Goal: Transaction & Acquisition: Purchase product/service

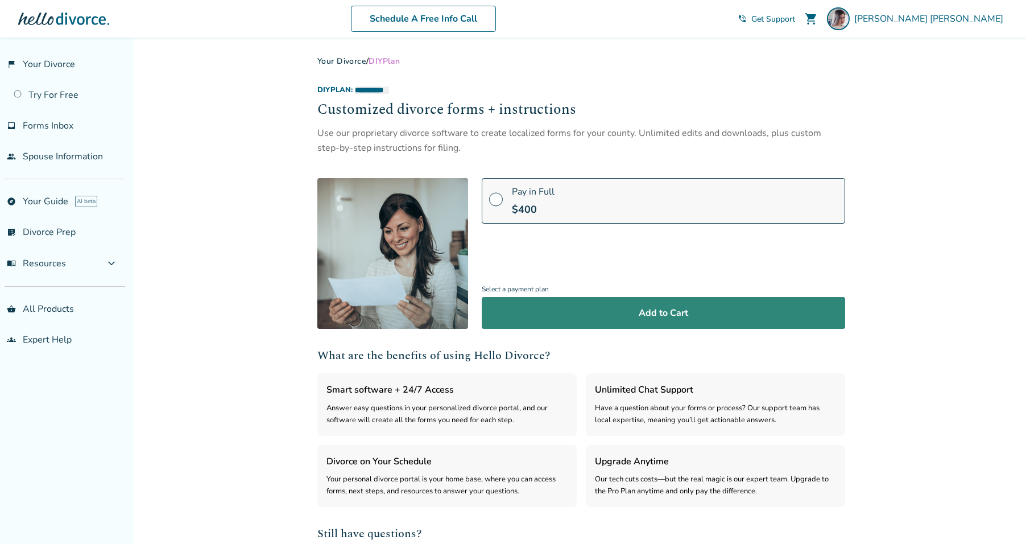
click at [663, 320] on button "Add to Cart" at bounding box center [663, 313] width 363 height 32
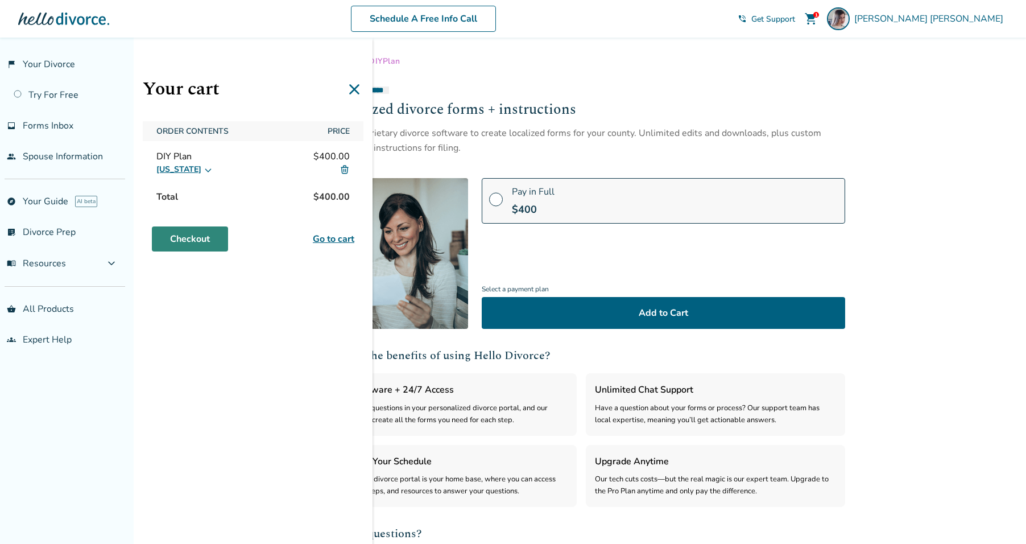
click at [204, 238] on link "Checkout" at bounding box center [190, 238] width 76 height 25
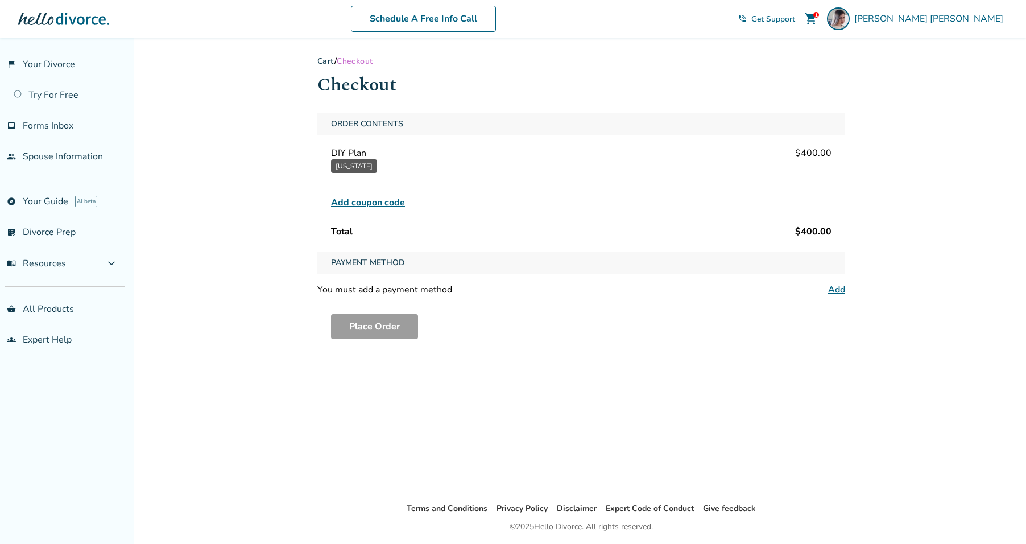
click at [834, 289] on link "Add" at bounding box center [836, 289] width 17 height 13
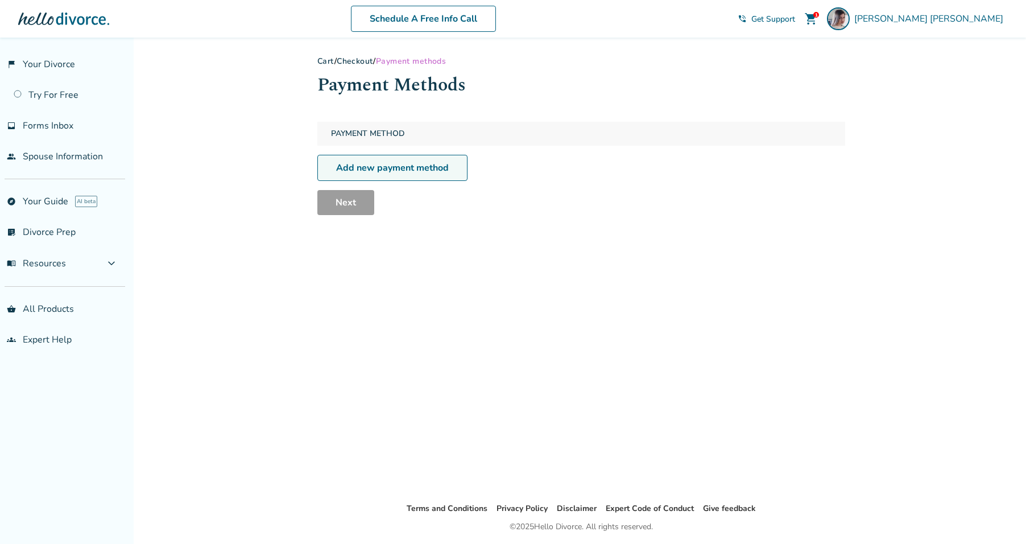
click at [428, 167] on link "Add new payment method" at bounding box center [392, 168] width 150 height 26
select select "**"
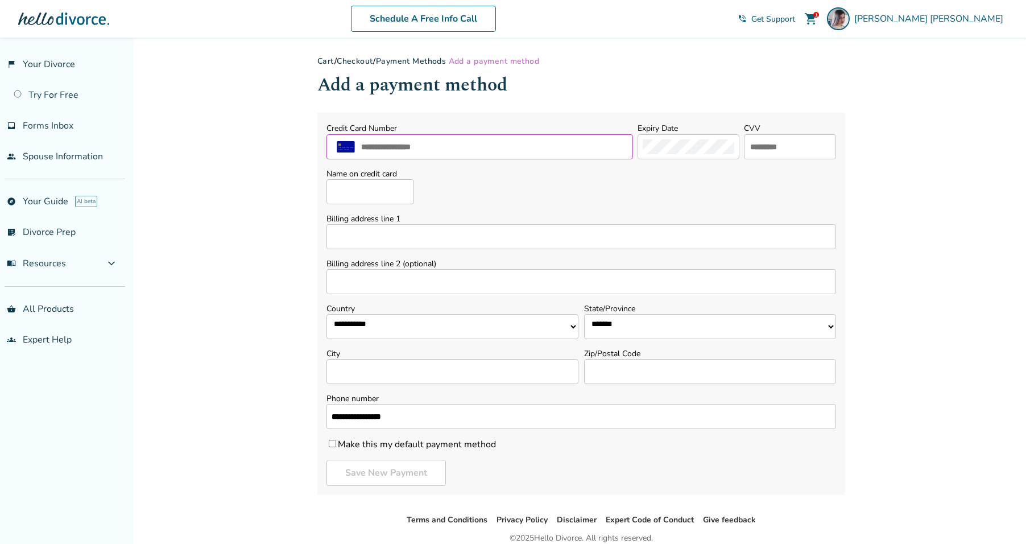
click at [524, 139] on input "text" at bounding box center [494, 146] width 268 height 15
type input "**********"
click at [806, 147] on input "text" at bounding box center [790, 146] width 82 height 15
type input "***"
click at [352, 186] on input "Name on credit card" at bounding box center [370, 191] width 88 height 25
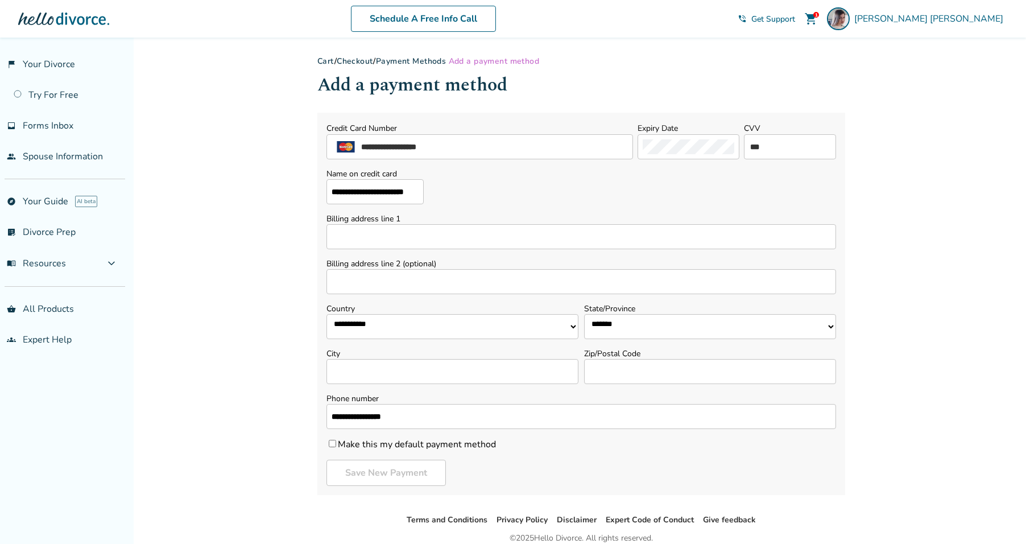
scroll to position [0, 7]
type input "**********"
click at [446, 235] on input "Billing address line 1" at bounding box center [581, 236] width 510 height 25
type input "**********"
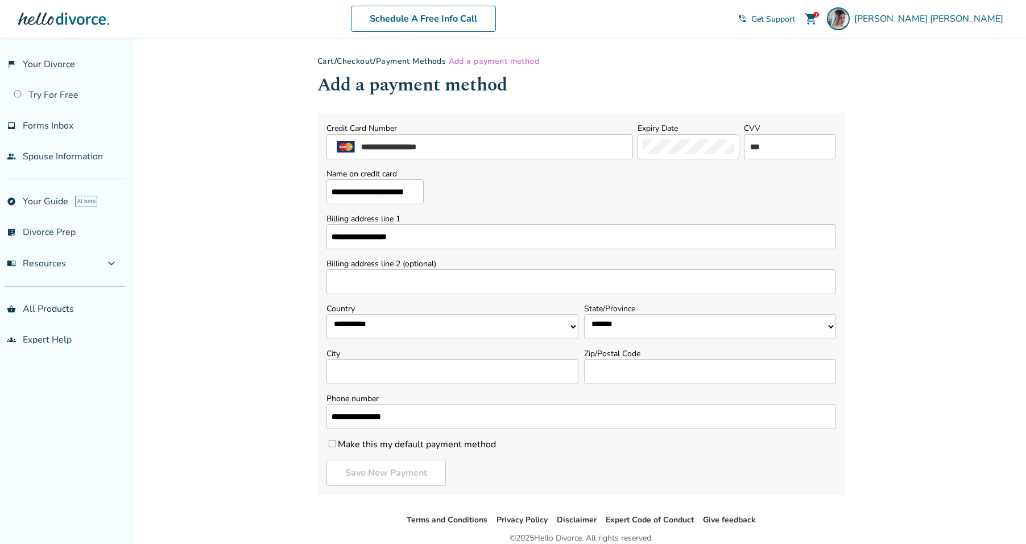
click at [704, 327] on select "**********" at bounding box center [710, 326] width 252 height 25
select select "**"
click at [584, 314] on select "**********" at bounding box center [710, 326] width 252 height 25
click at [390, 381] on input "City" at bounding box center [452, 371] width 252 height 25
type input "**********"
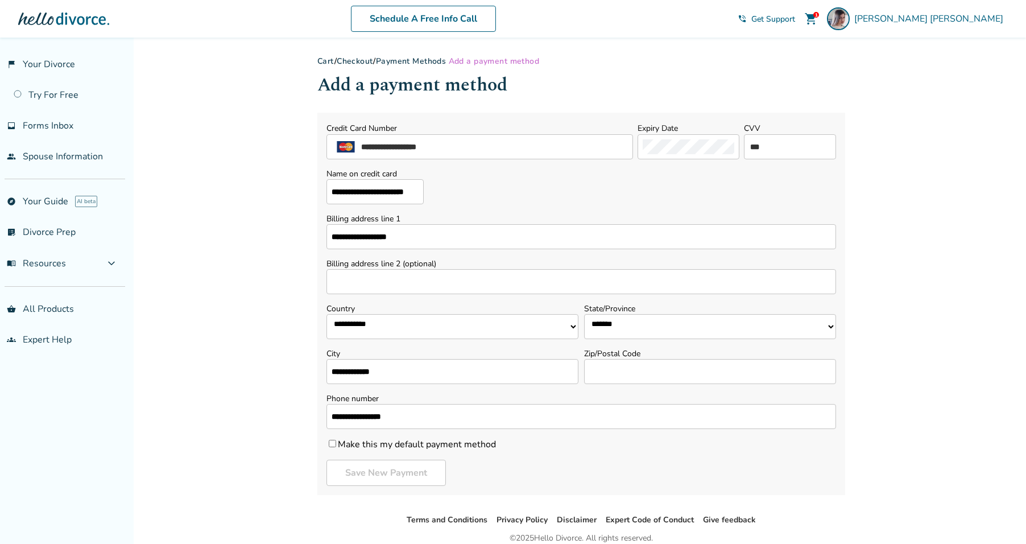
click at [670, 355] on label "Zip/Postal Code" at bounding box center [710, 353] width 252 height 11
click at [670, 359] on input "Zip/Postal Code" at bounding box center [710, 371] width 252 height 25
type input "*****"
click at [936, 367] on div "**********" at bounding box center [513, 315] width 1026 height 555
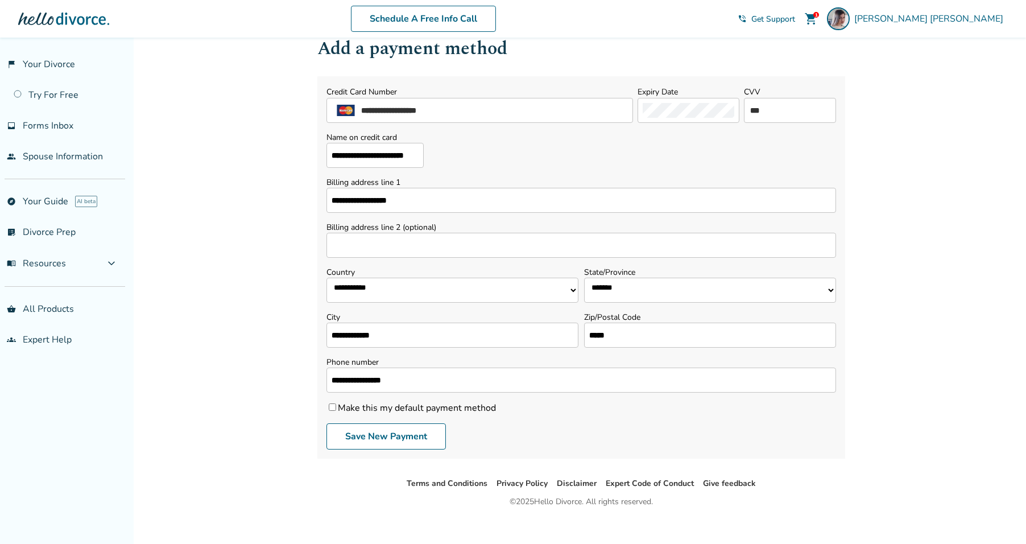
scroll to position [37, 0]
drag, startPoint x: 247, startPoint y: 381, endPoint x: 203, endPoint y: 381, distance: 43.8
click at [203, 381] on div "**********" at bounding box center [513, 278] width 1026 height 555
type input "**********"
click at [924, 329] on div "**********" at bounding box center [513, 278] width 1026 height 555
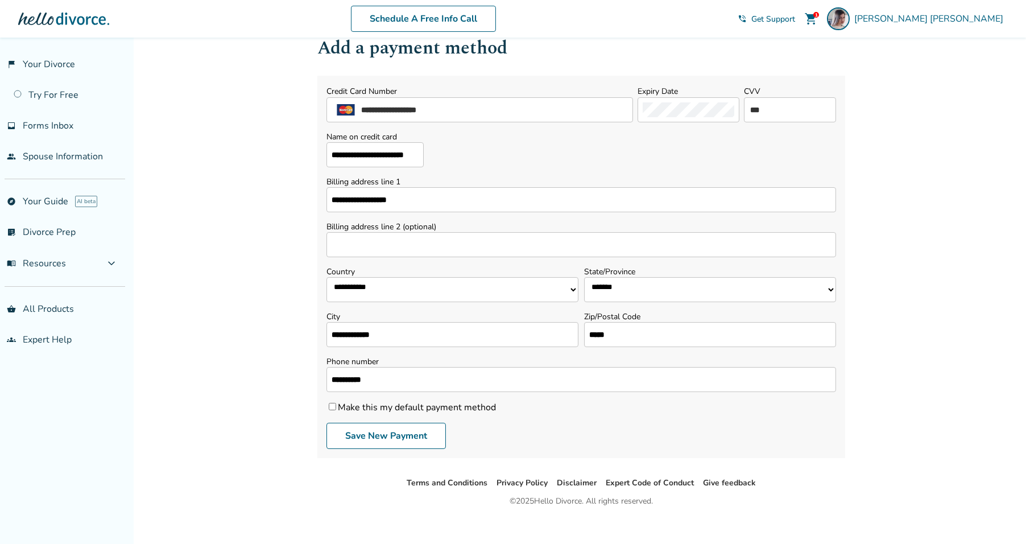
click at [452, 409] on label "Make this my default payment method" at bounding box center [410, 407] width 169 height 13
click at [412, 431] on button "Save New Payment" at bounding box center [385, 436] width 119 height 26
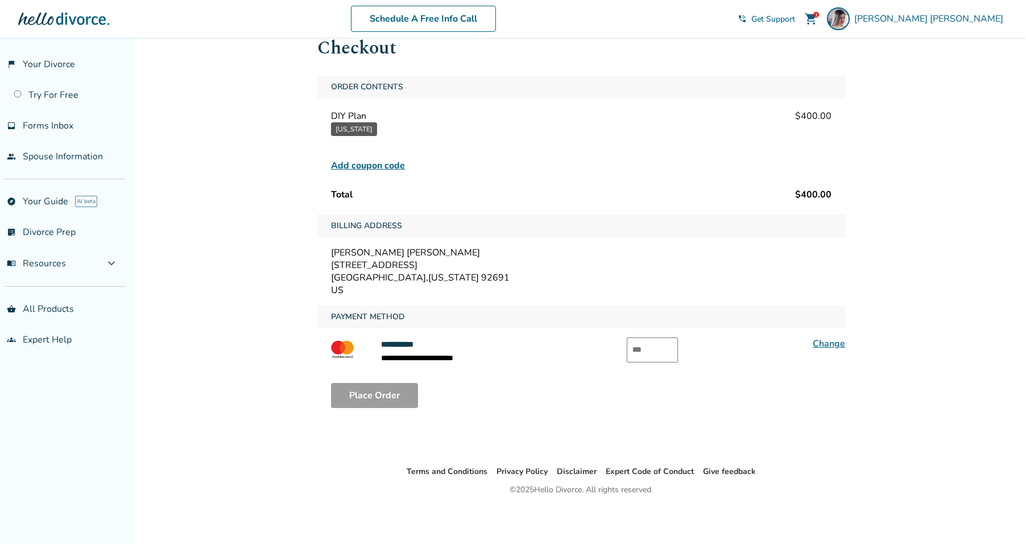
click at [660, 339] on input "text" at bounding box center [652, 349] width 51 height 25
type input "***"
drag, startPoint x: 383, startPoint y: 400, endPoint x: 410, endPoint y: 399, distance: 27.3
click at [383, 400] on button "Place Order" at bounding box center [374, 395] width 87 height 25
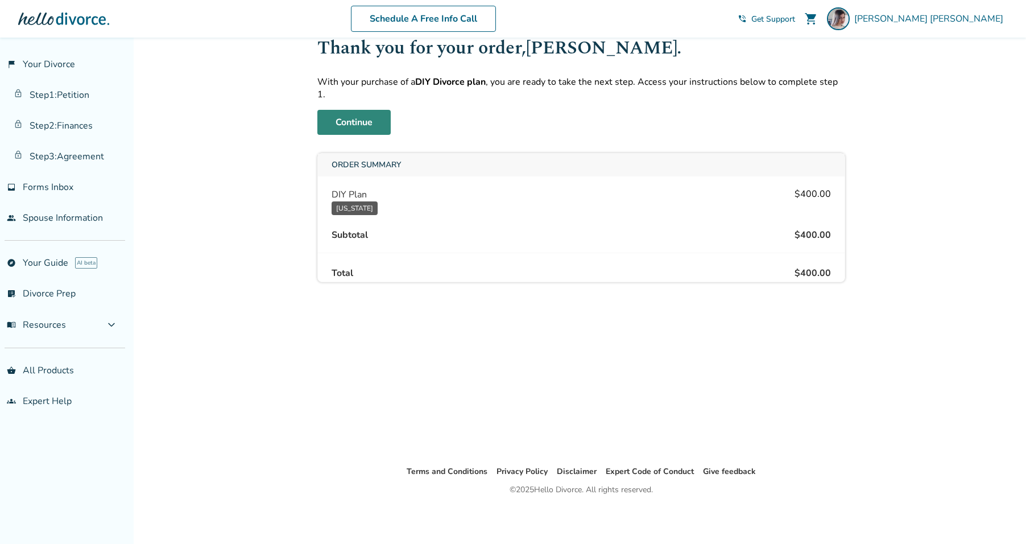
click at [361, 110] on link "Continue" at bounding box center [353, 122] width 73 height 25
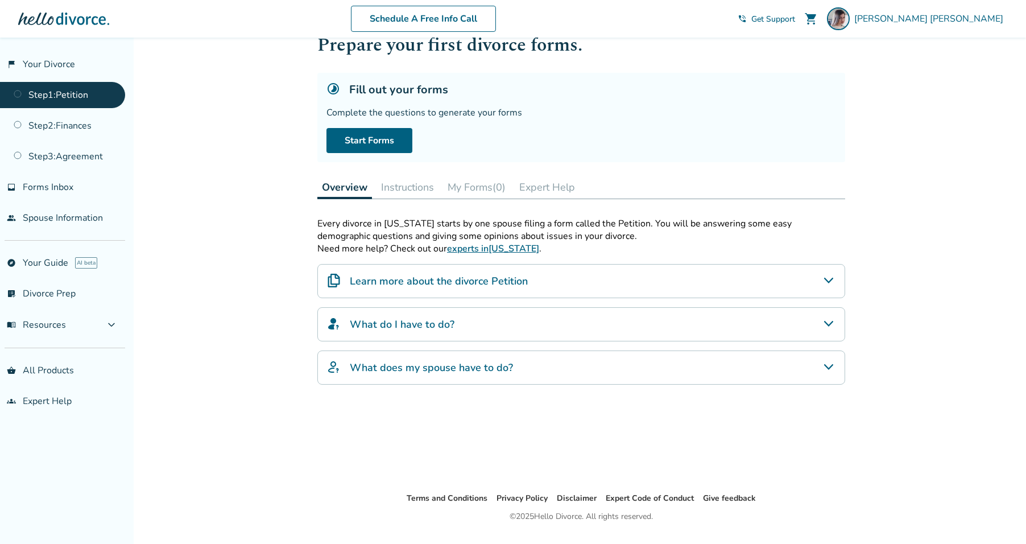
click at [648, 275] on div "Learn more about the divorce Petition" at bounding box center [581, 281] width 528 height 34
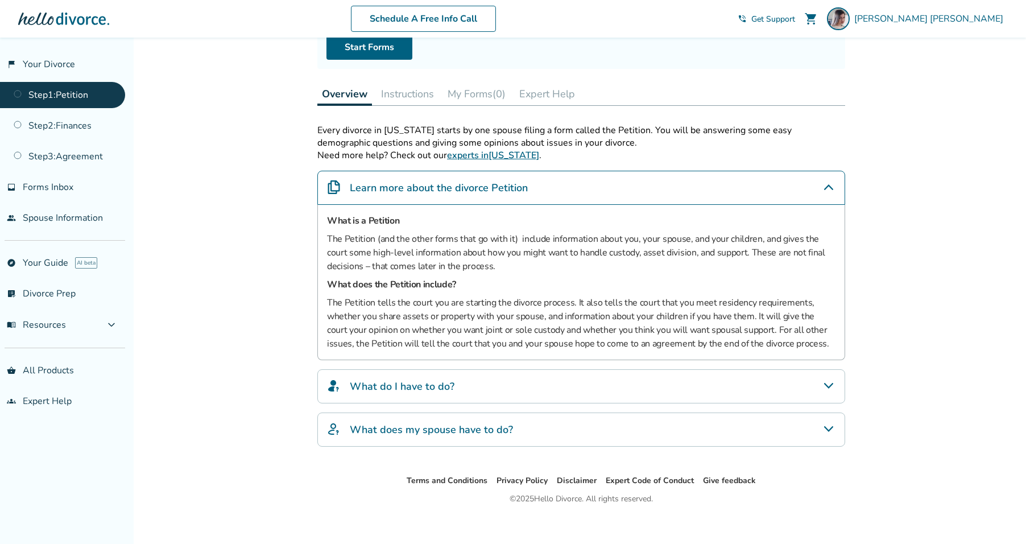
scroll to position [140, 0]
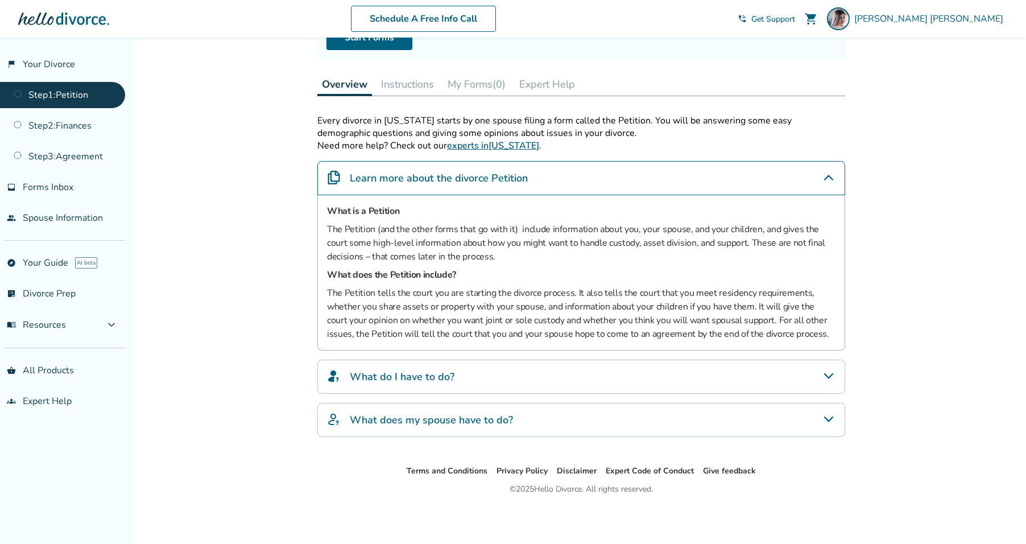
click at [552, 376] on div "What do I have to do?" at bounding box center [581, 376] width 528 height 34
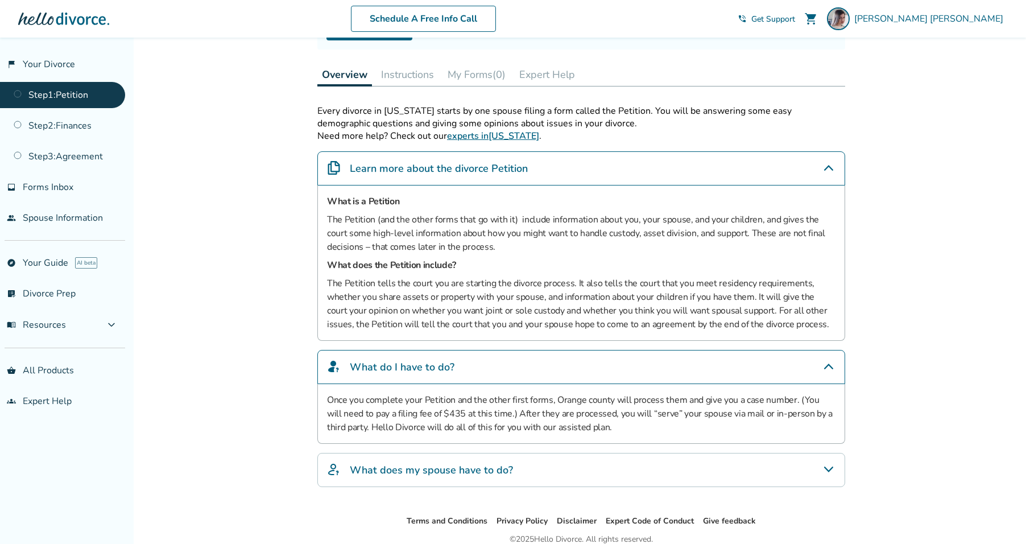
scroll to position [166, 0]
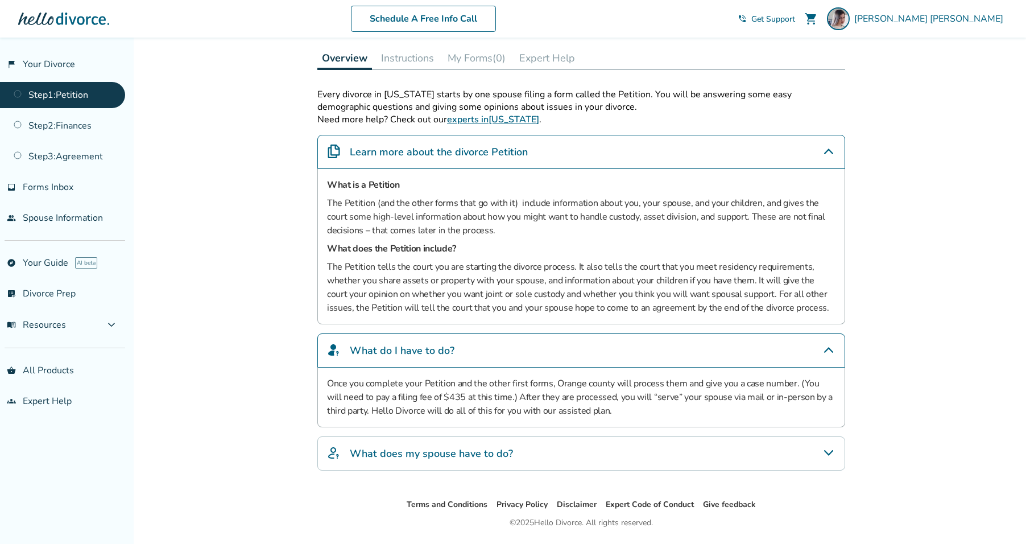
click at [595, 450] on div "What does my spouse have to do?" at bounding box center [581, 453] width 528 height 34
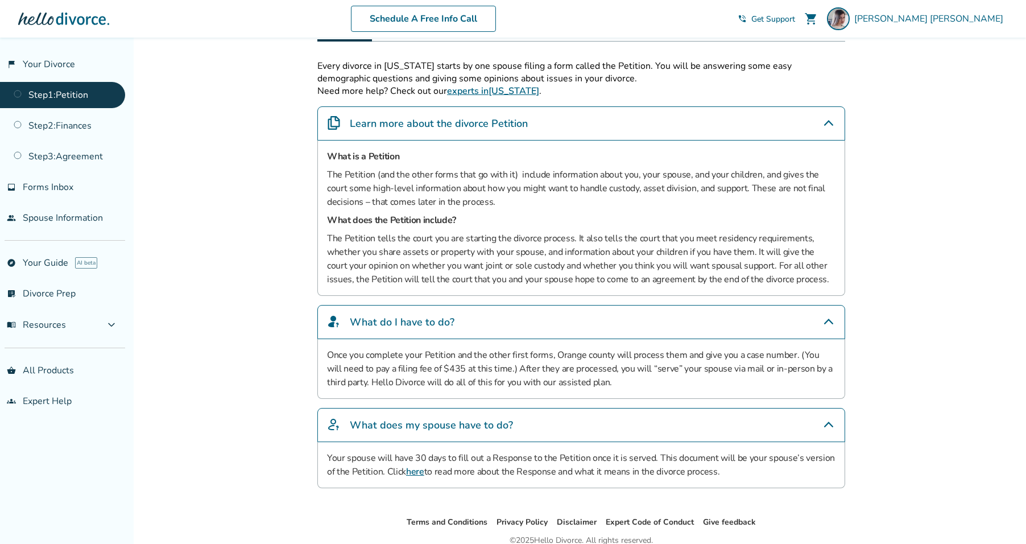
scroll to position [0, 0]
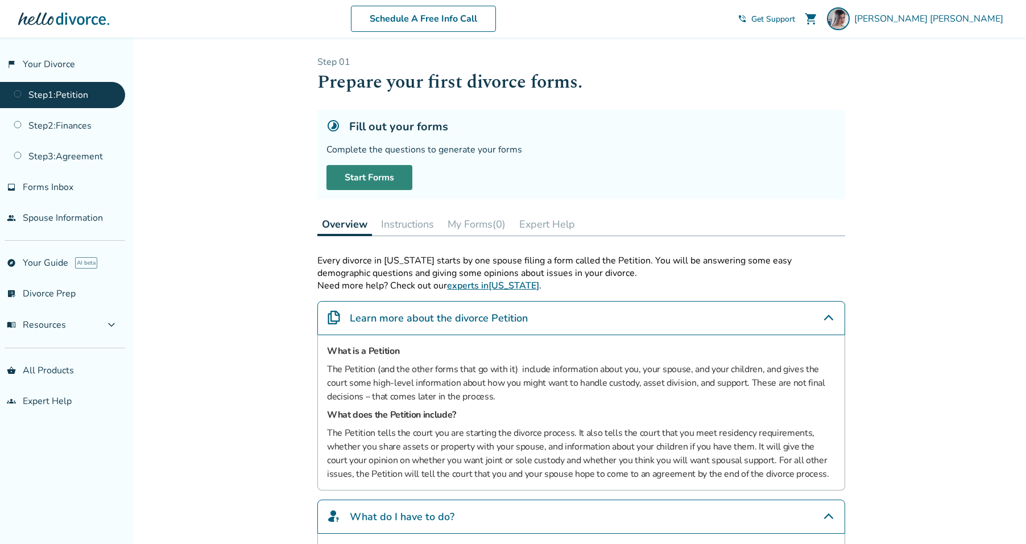
click at [376, 178] on link "Start Forms" at bounding box center [369, 177] width 86 height 25
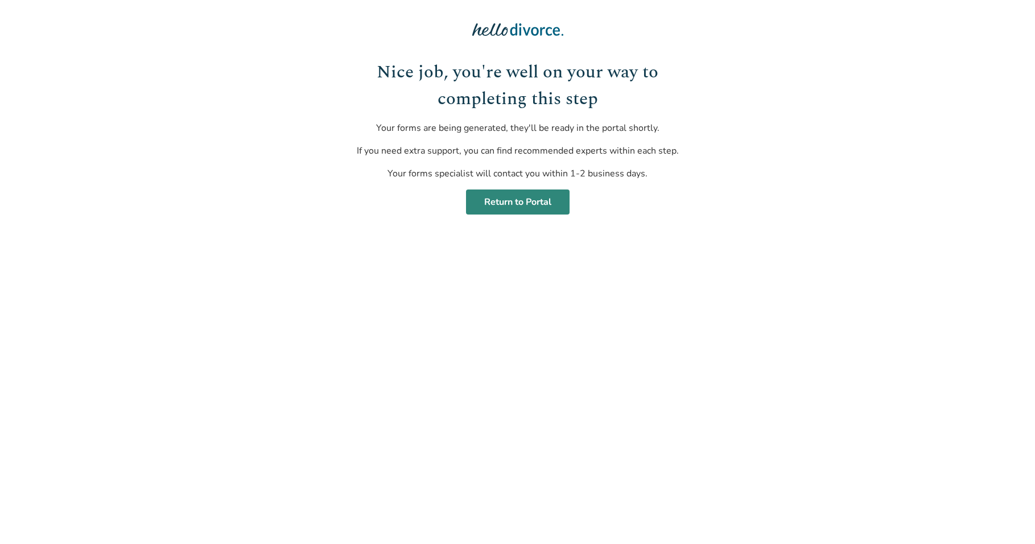
click at [496, 200] on link "Return to Portal" at bounding box center [518, 201] width 104 height 25
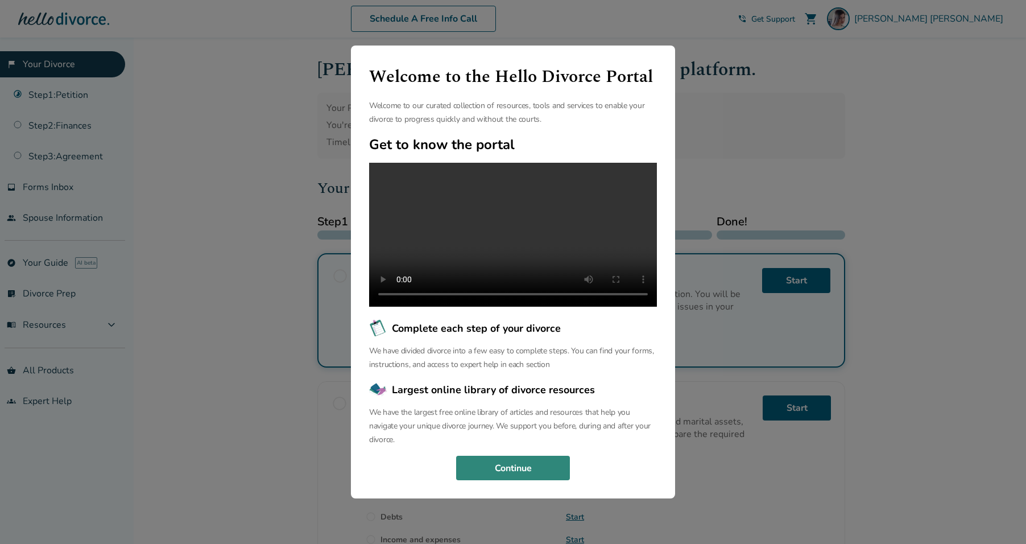
click at [525, 473] on button "Continue" at bounding box center [513, 468] width 114 height 25
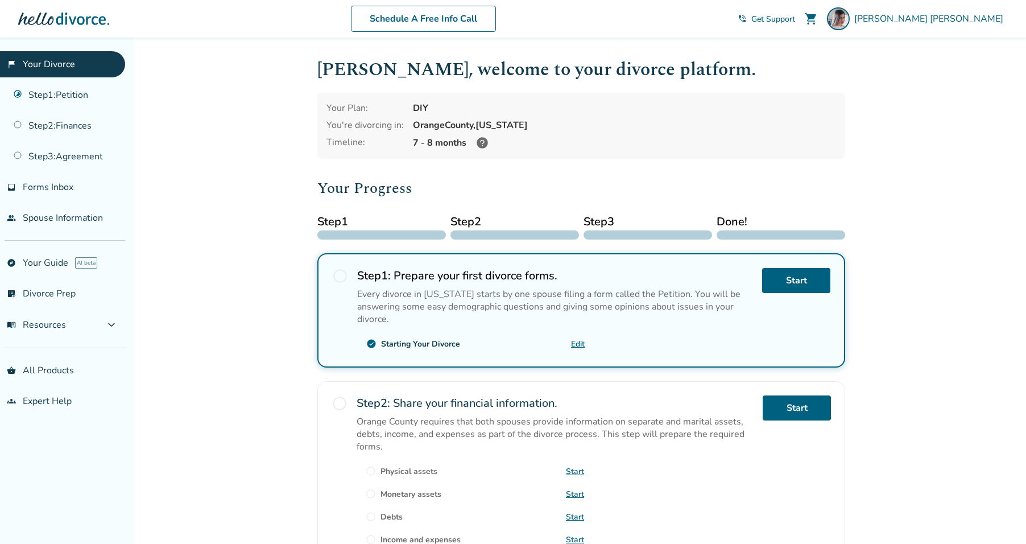
click at [482, 144] on icon at bounding box center [482, 142] width 11 height 11
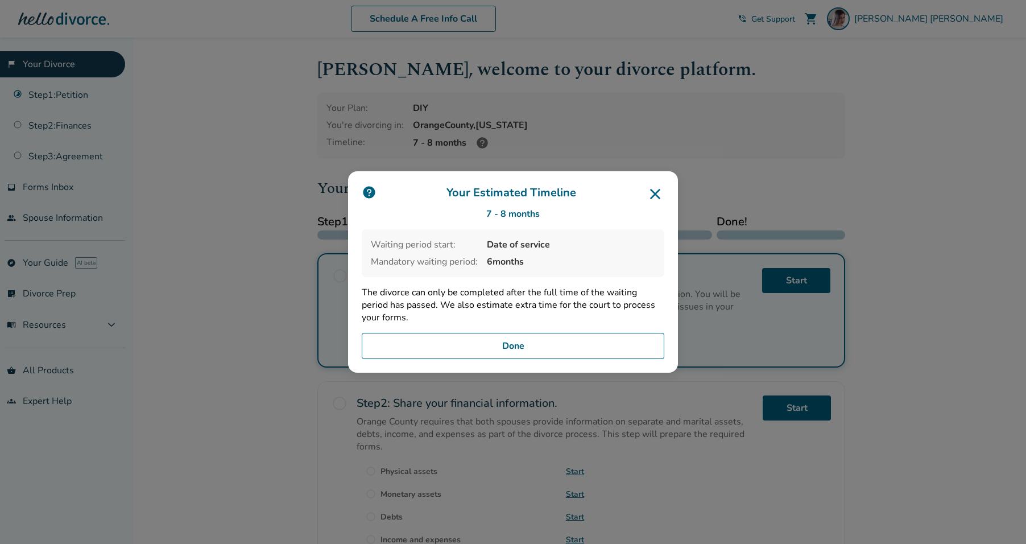
click at [660, 188] on icon at bounding box center [655, 194] width 18 height 18
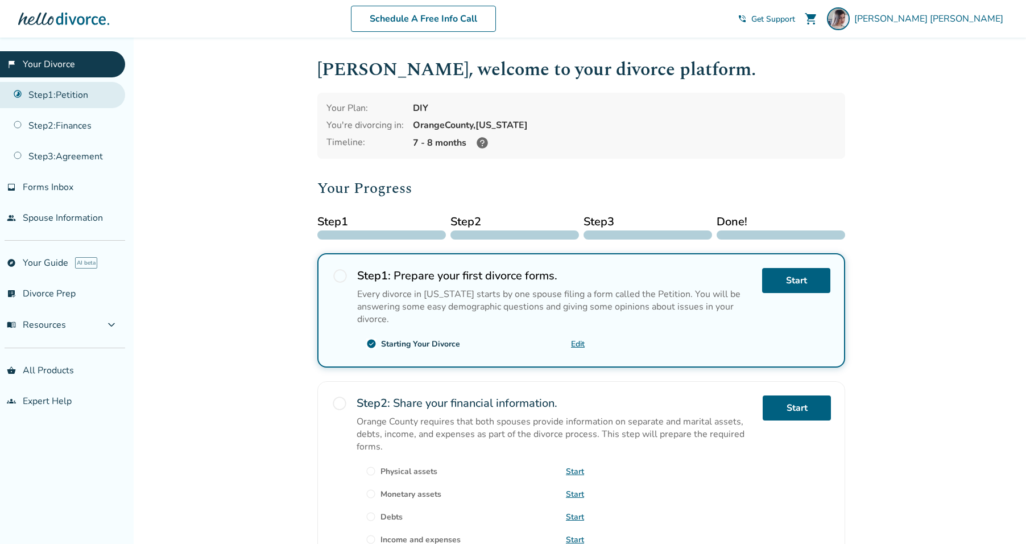
click at [74, 90] on link "Step 1 : Petition" at bounding box center [62, 95] width 125 height 26
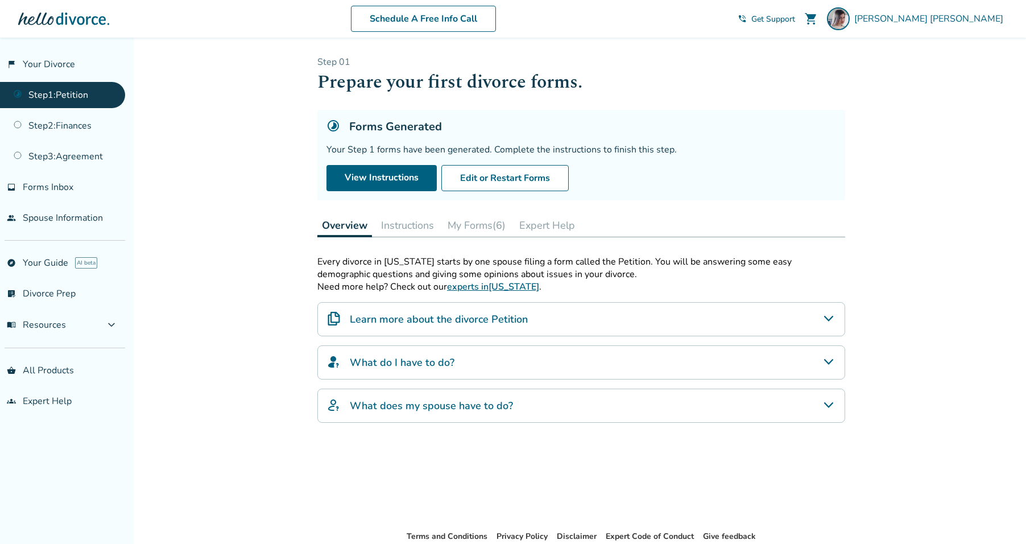
click at [402, 230] on button "Instructions" at bounding box center [407, 225] width 62 height 23
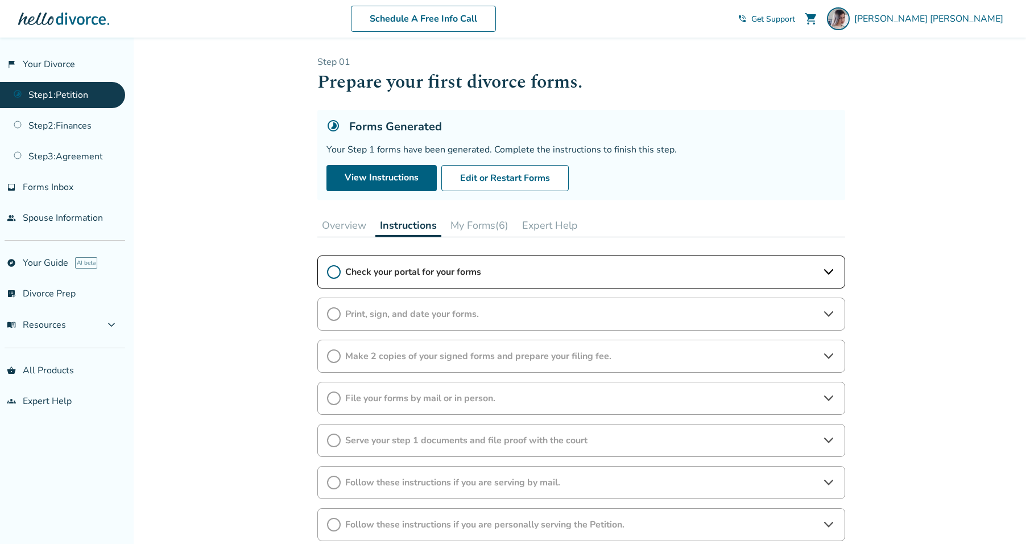
click at [395, 289] on div "Check your portal for your forms Print, sign, and date your forms. Make 2 copie…" at bounding box center [581, 397] width 528 height 285
click at [397, 279] on div "Check your portal for your forms" at bounding box center [581, 271] width 528 height 33
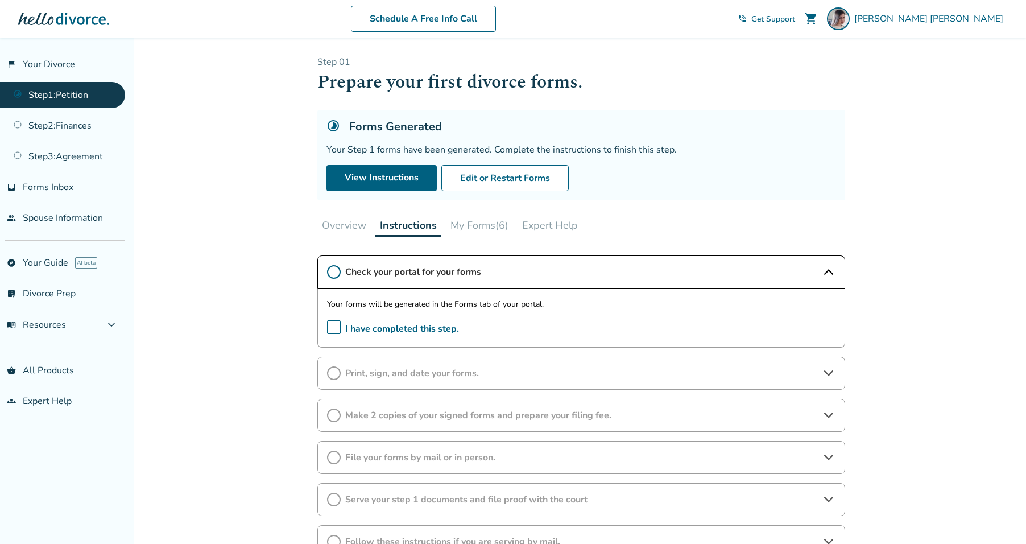
click at [524, 225] on button "Expert Help" at bounding box center [550, 225] width 65 height 23
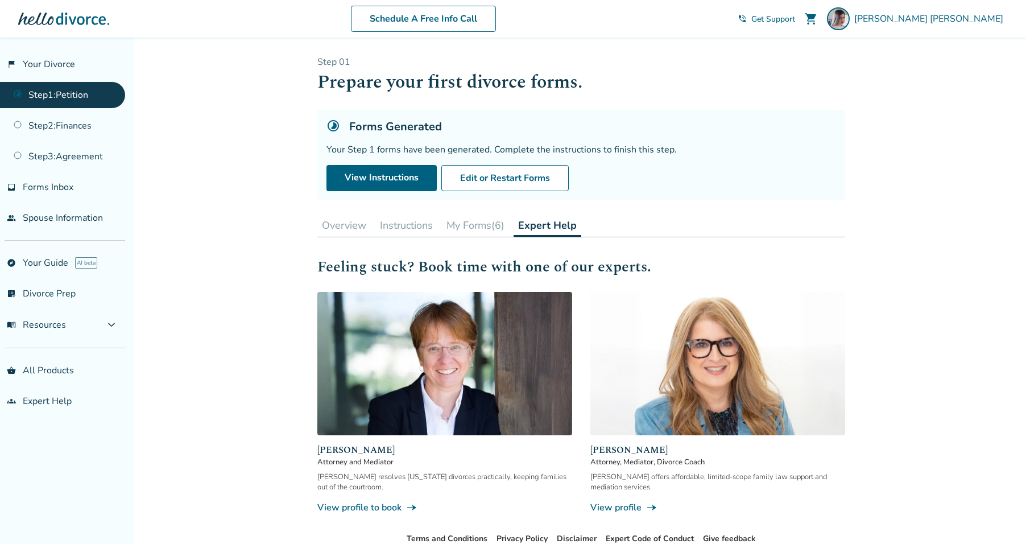
click at [486, 222] on button "My Forms (6)" at bounding box center [475, 225] width 67 height 23
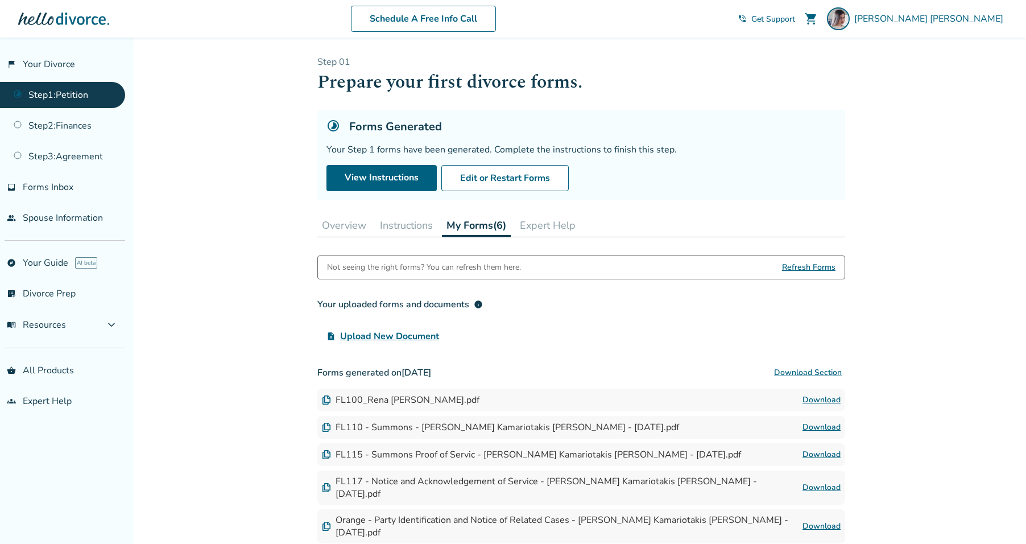
scroll to position [102, 0]
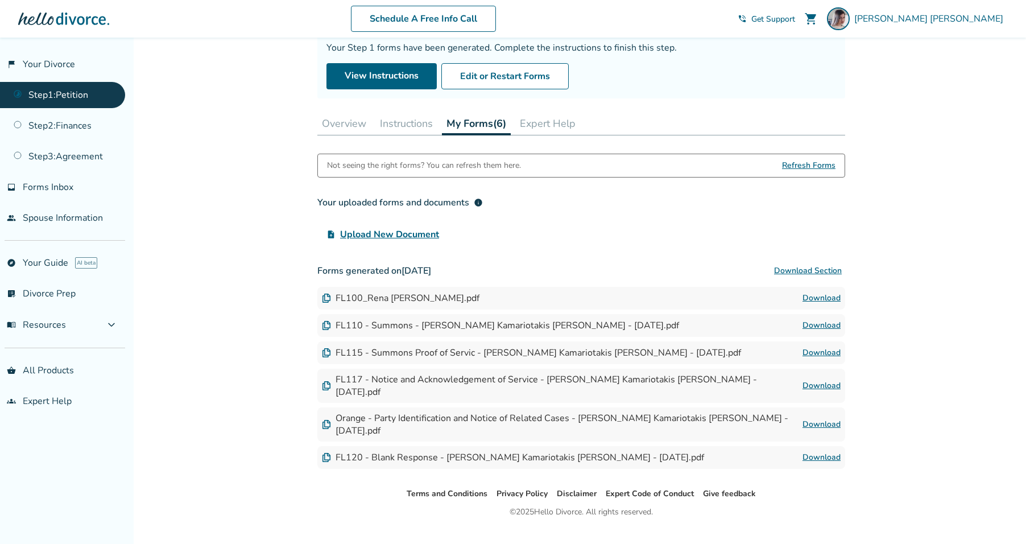
click at [791, 266] on button "Download Section" at bounding box center [808, 270] width 75 height 23
click at [837, 267] on button "Download Section" at bounding box center [808, 270] width 75 height 23
click at [829, 295] on link "Download" at bounding box center [821, 298] width 38 height 14
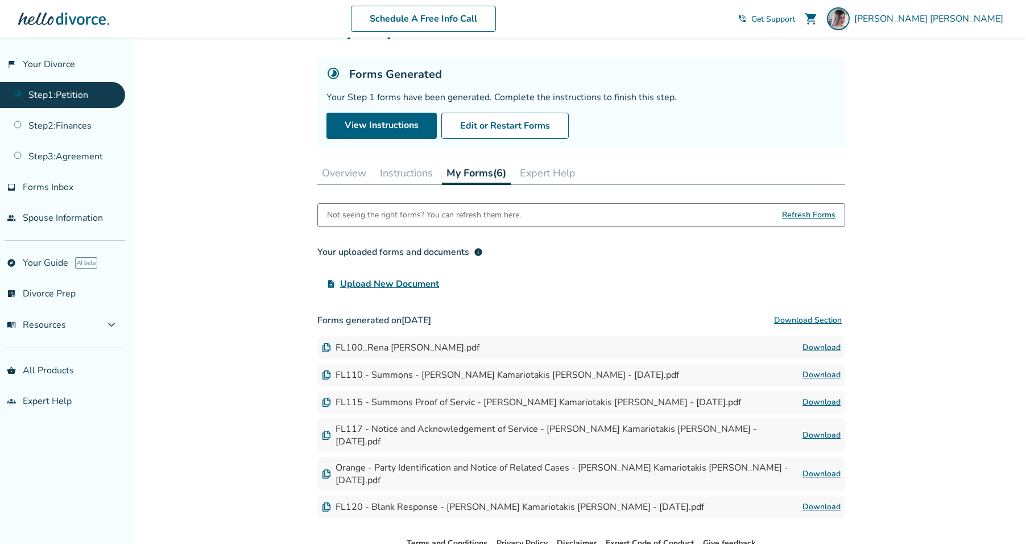
scroll to position [0, 0]
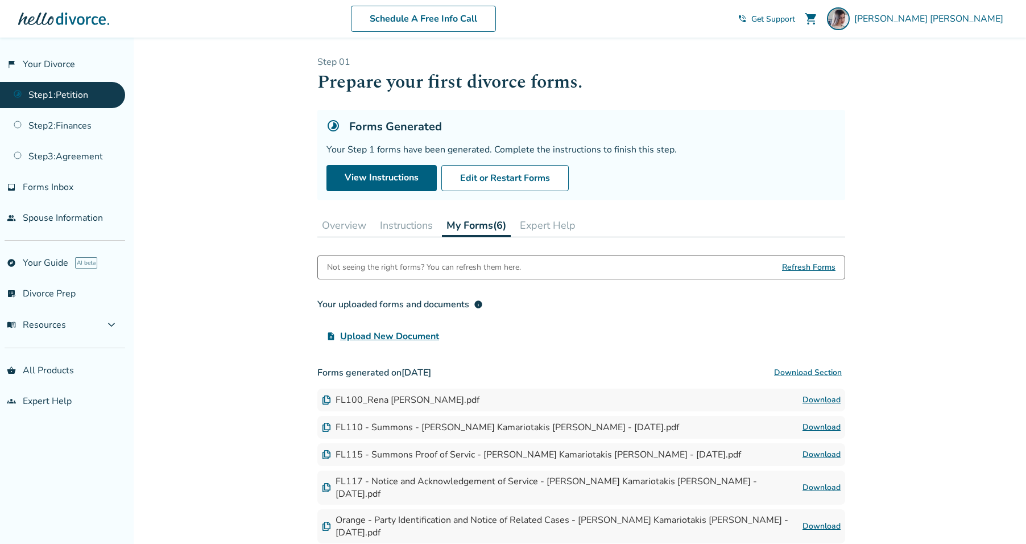
click at [341, 223] on button "Overview" at bounding box center [343, 225] width 53 height 23
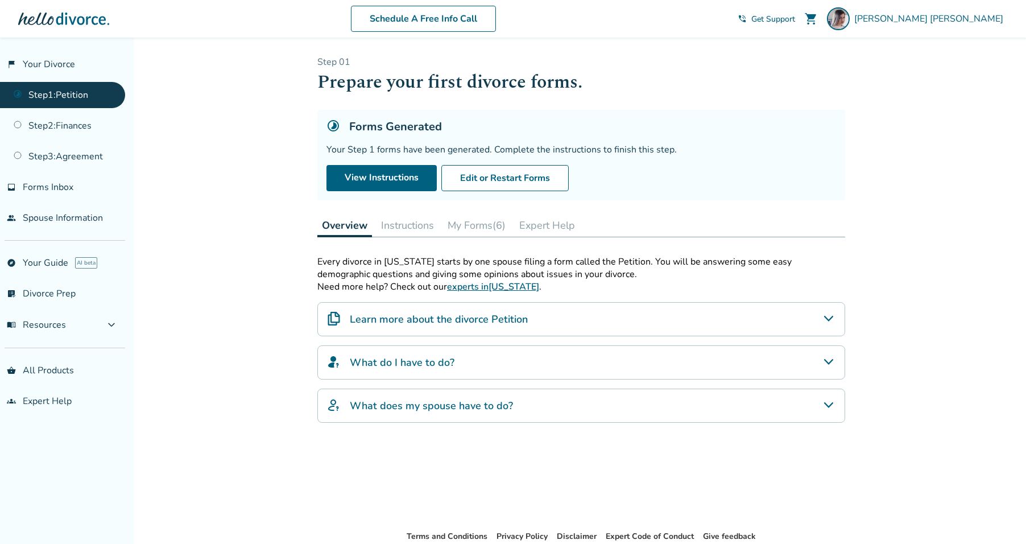
click at [419, 221] on button "Instructions" at bounding box center [407, 225] width 62 height 23
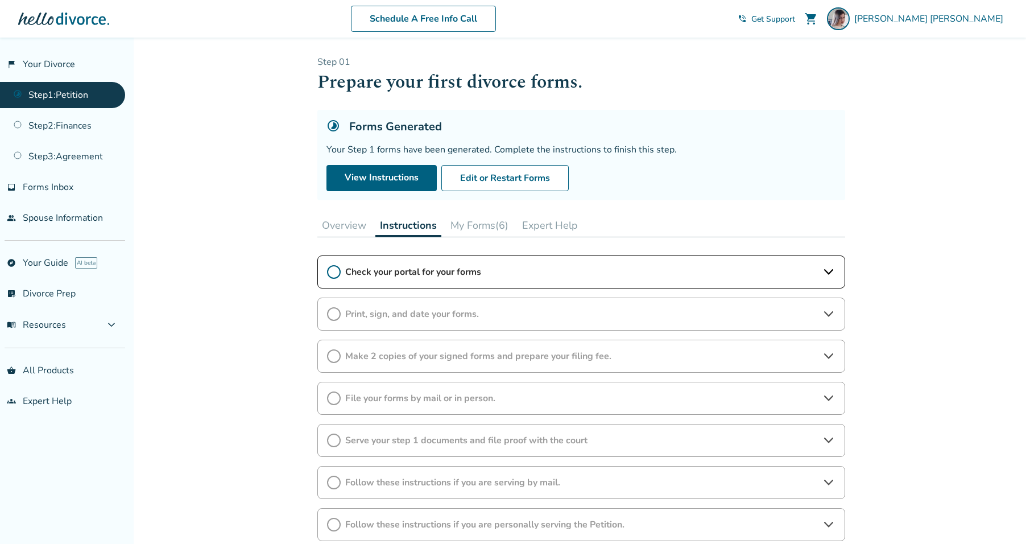
click at [825, 274] on icon at bounding box center [829, 272] width 14 height 14
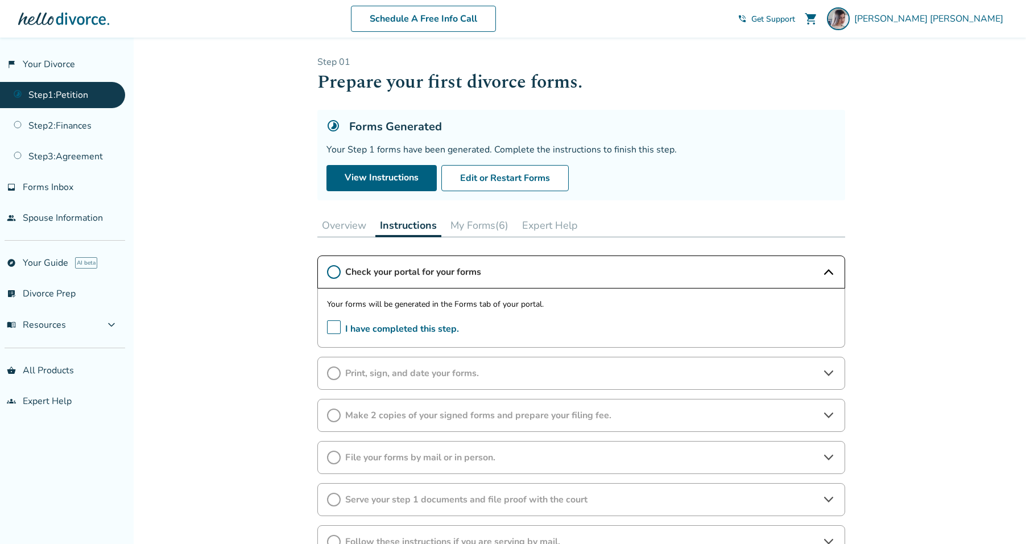
click at [334, 327] on span "I have completed this step." at bounding box center [393, 329] width 132 height 18
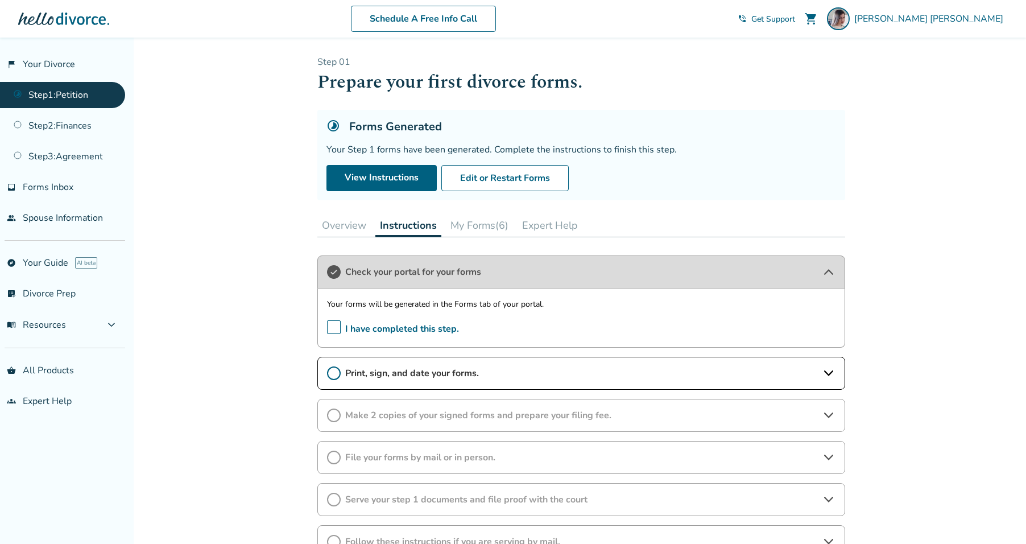
click at [834, 386] on div "Print, sign, and date your forms." at bounding box center [581, 373] width 528 height 33
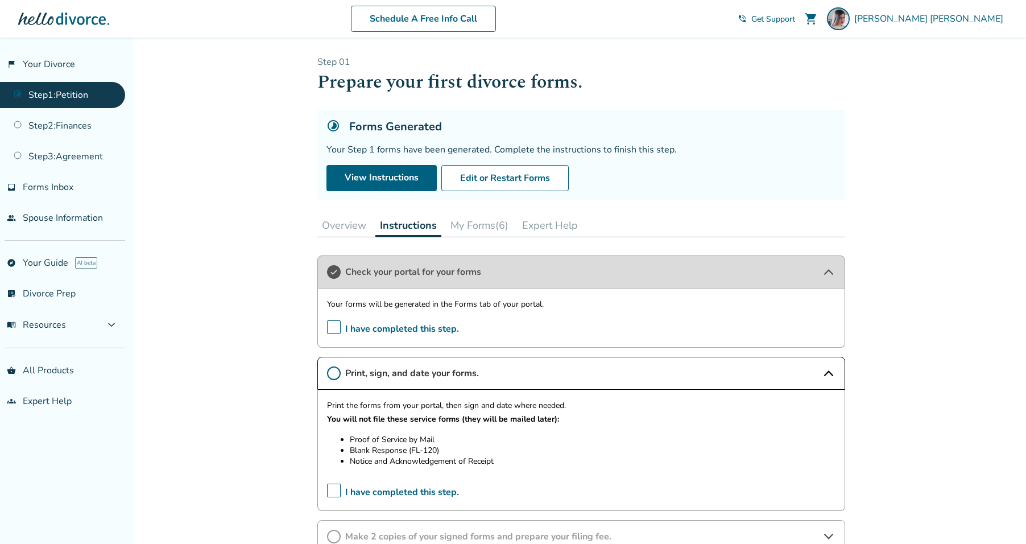
click at [492, 230] on button "My Forms (6)" at bounding box center [479, 225] width 67 height 23
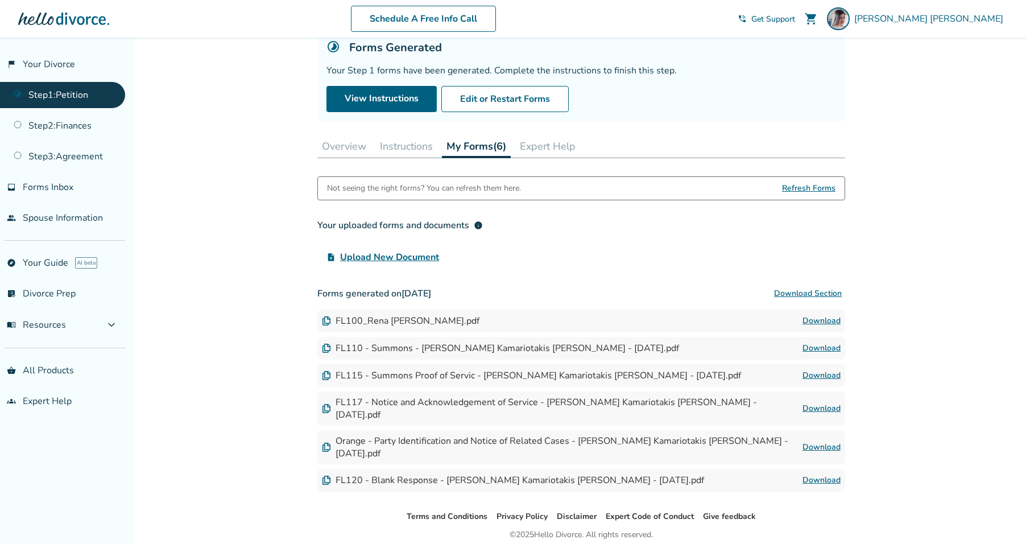
scroll to position [102, 0]
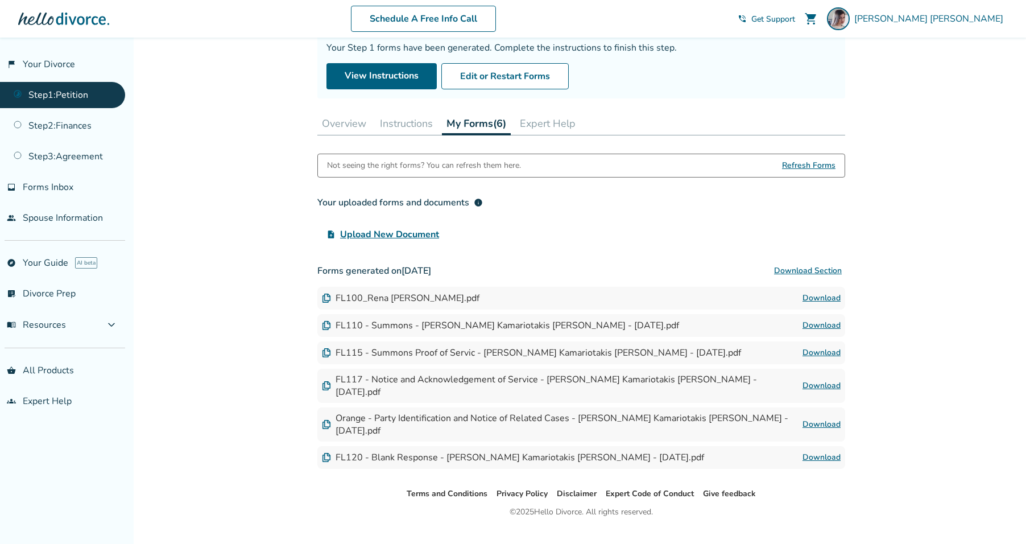
click at [326, 381] on img at bounding box center [326, 385] width 9 height 9
click at [386, 126] on button "Instructions" at bounding box center [406, 123] width 62 height 23
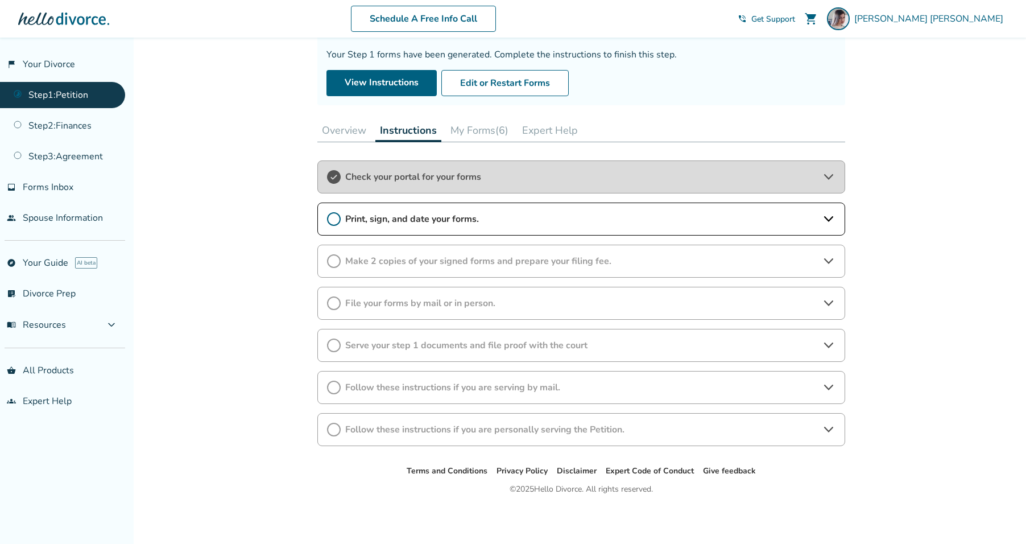
click at [470, 215] on span "Print, sign, and date your forms." at bounding box center [581, 219] width 472 height 13
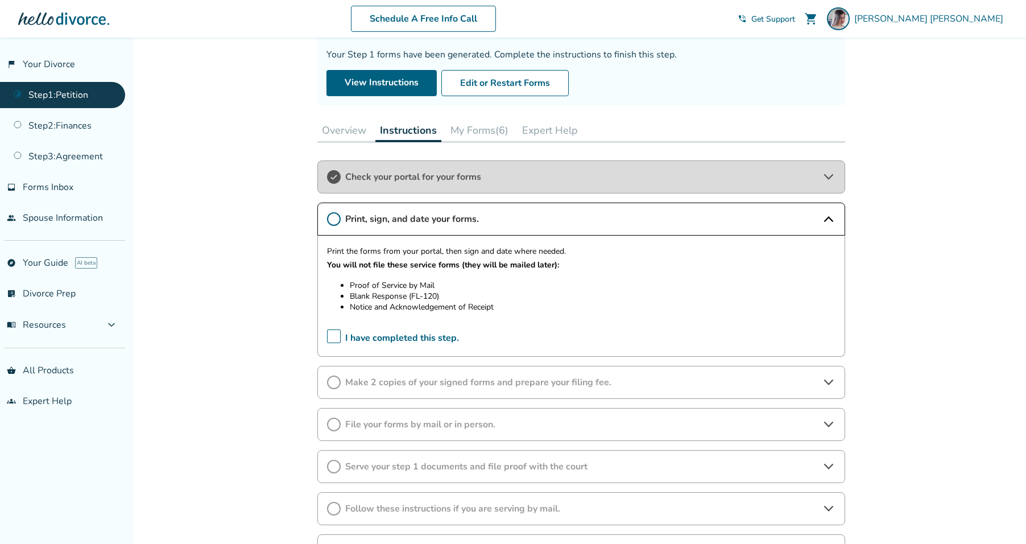
click at [595, 377] on span "Make 2 copies of your signed forms and prepare your filing fee." at bounding box center [581, 382] width 472 height 13
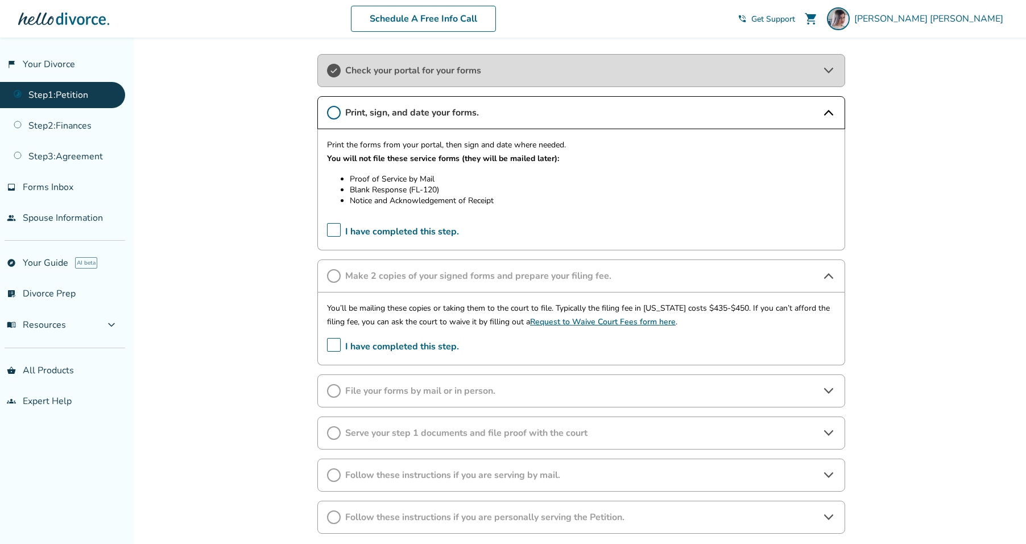
scroll to position [204, 0]
click at [429, 384] on span "File your forms by mail or in person." at bounding box center [581, 388] width 472 height 13
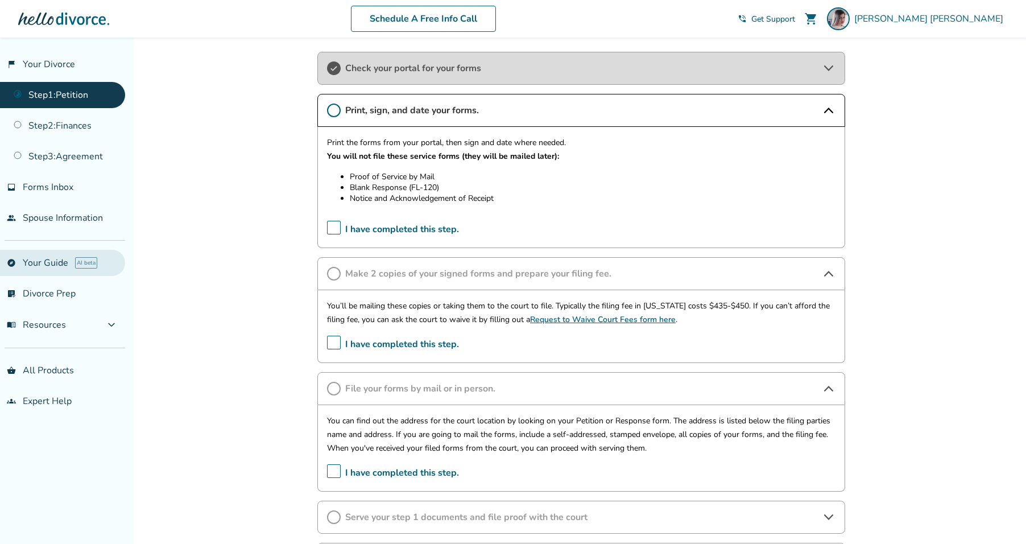
click at [48, 267] on link "explore Your Guide AI beta" at bounding box center [62, 263] width 125 height 26
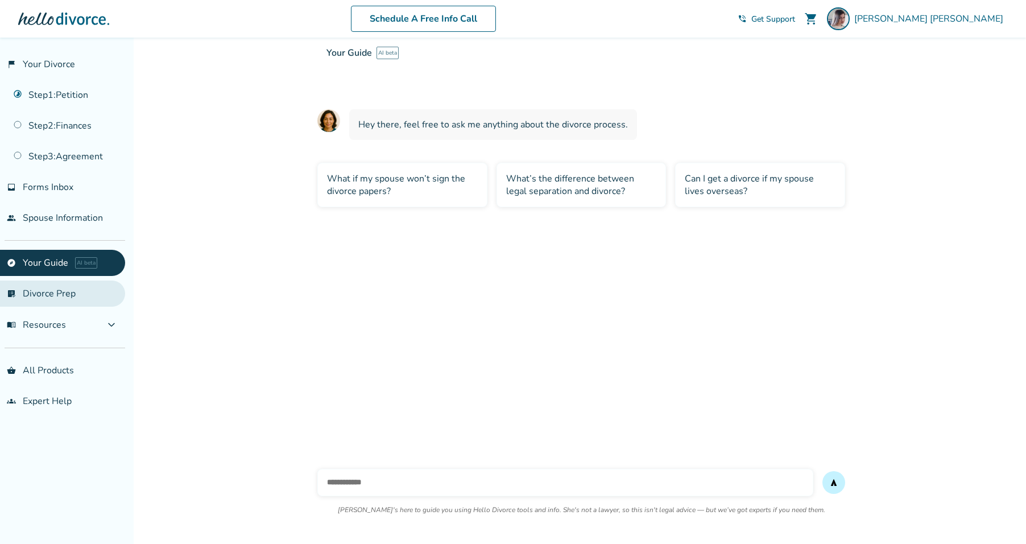
click at [99, 303] on link "list_alt_check Divorce Prep" at bounding box center [62, 293] width 125 height 26
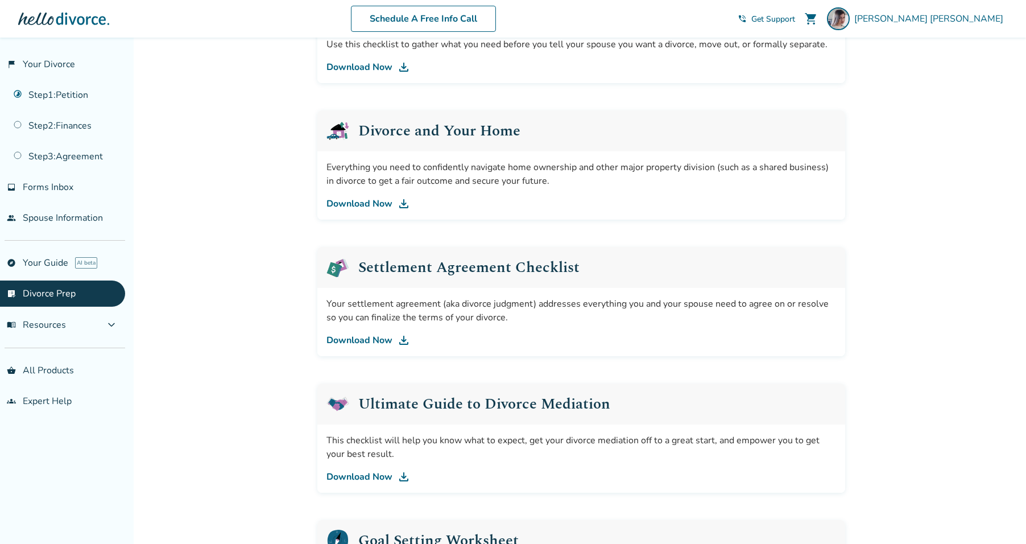
scroll to position [591, 0]
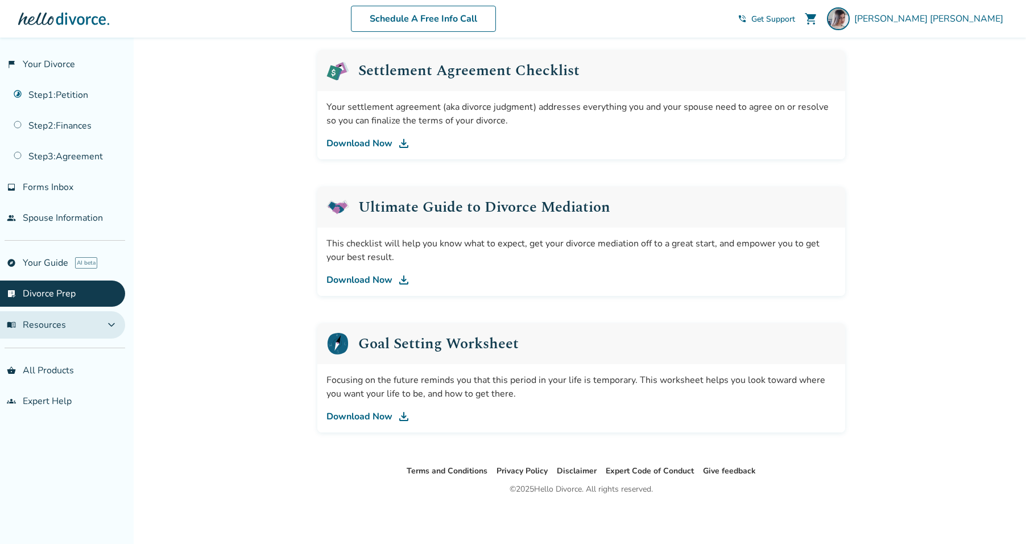
click at [92, 324] on button "menu_book Resources expand_more" at bounding box center [62, 324] width 125 height 27
click at [91, 322] on button "menu_book Resources expand_less" at bounding box center [62, 324] width 125 height 27
click at [81, 92] on link "Step 1 : Petition" at bounding box center [62, 95] width 125 height 26
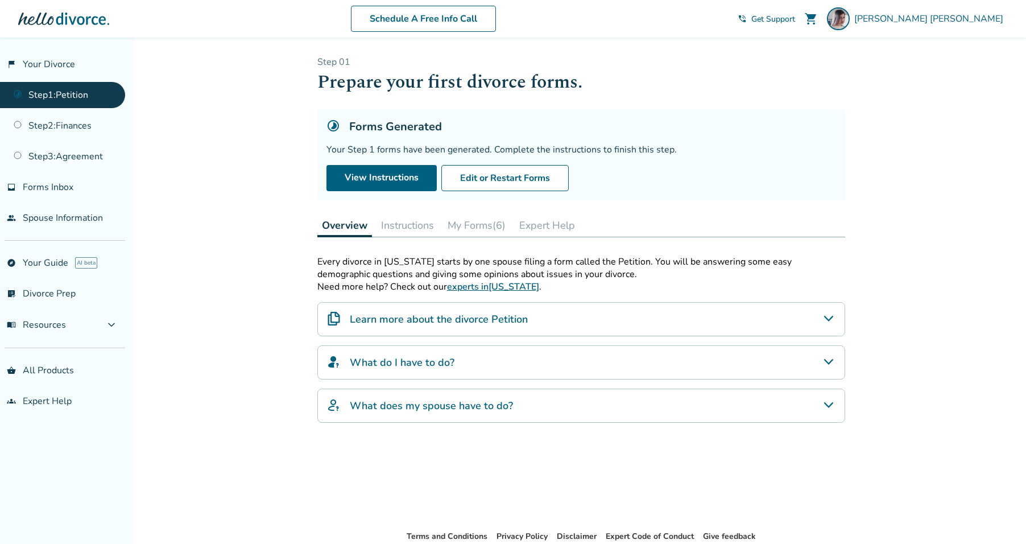
click at [485, 367] on div "What do I have to do?" at bounding box center [581, 362] width 528 height 34
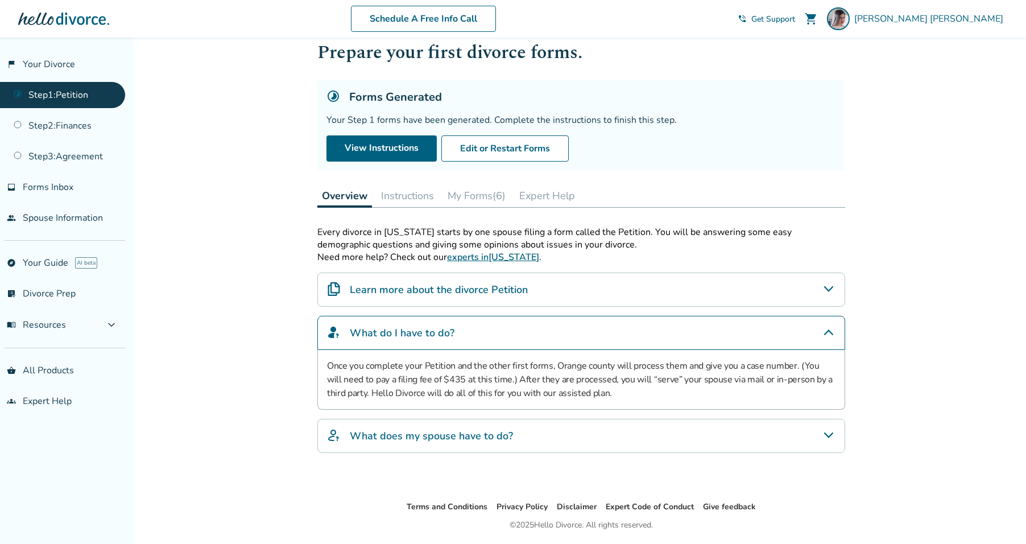
scroll to position [30, 0]
click at [446, 397] on p "Once you complete your Petition and the other first forms, Orange county will p…" at bounding box center [581, 378] width 508 height 41
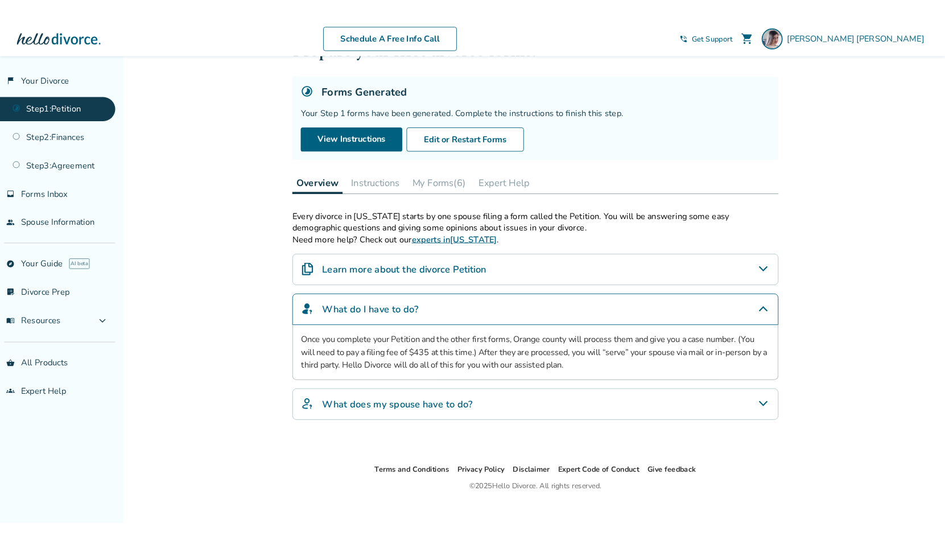
scroll to position [65, 0]
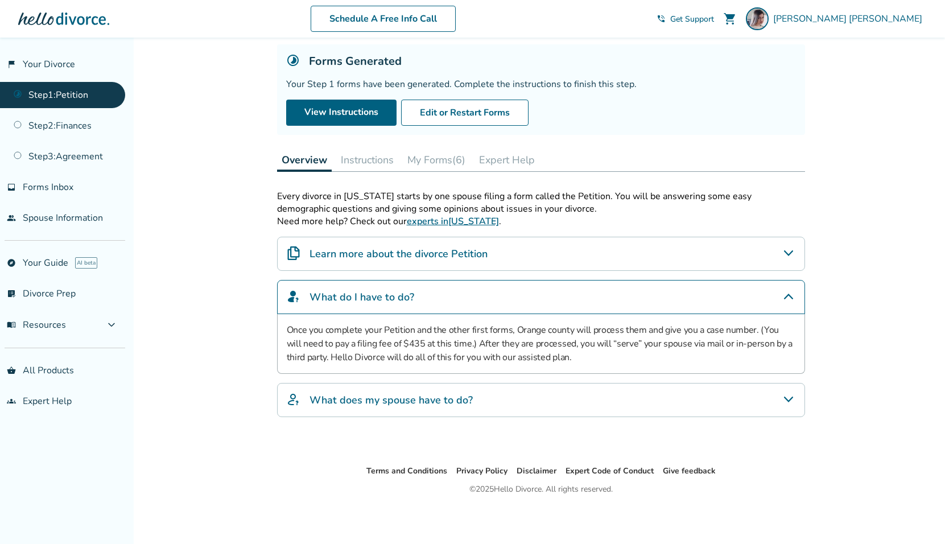
click at [291, 245] on div "Learn more about the divorce Petition" at bounding box center [541, 254] width 528 height 34
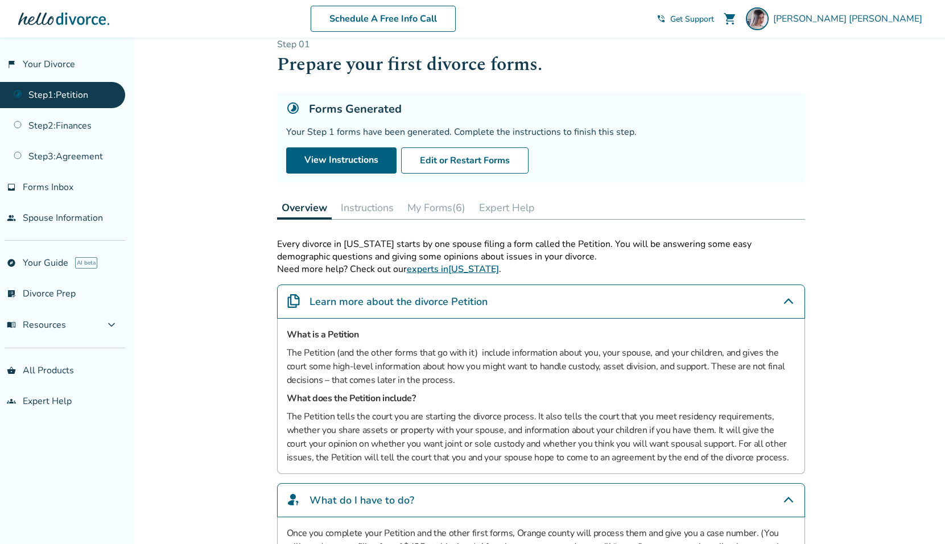
scroll to position [0, 0]
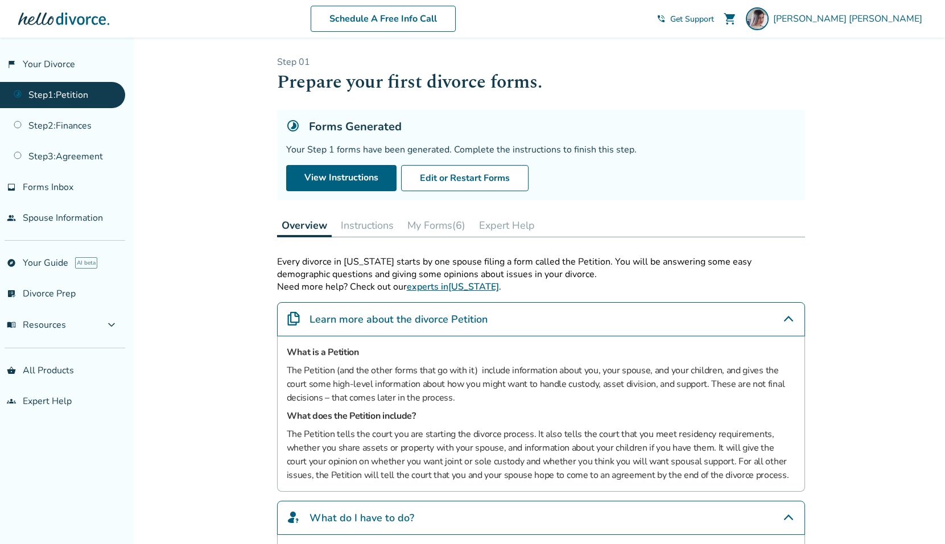
click at [354, 226] on button "Instructions" at bounding box center [367, 225] width 62 height 23
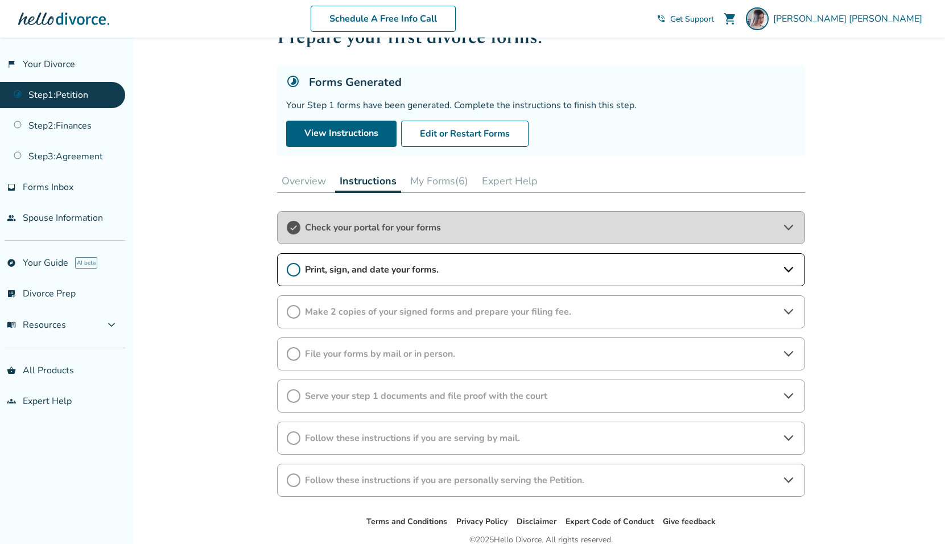
scroll to position [68, 0]
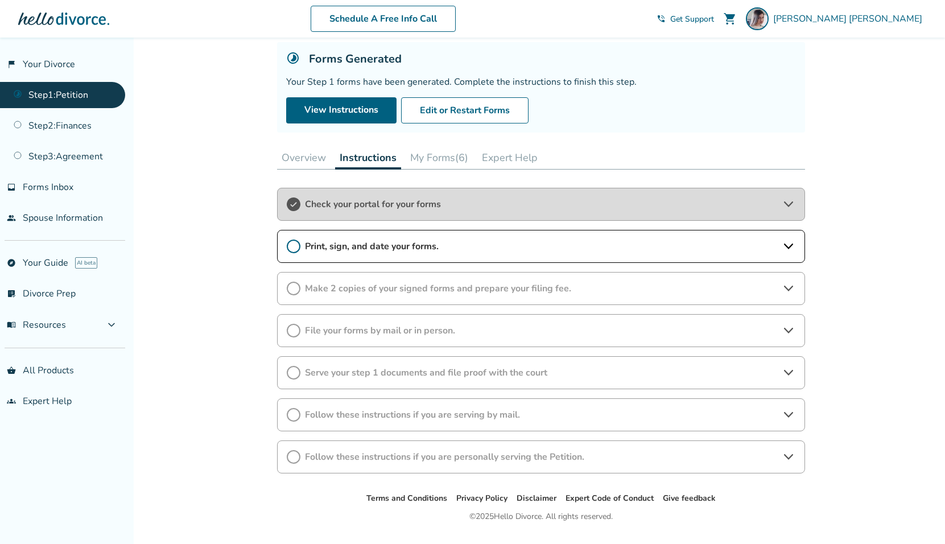
click at [390, 319] on div "File your forms by mail or in person." at bounding box center [541, 330] width 528 height 33
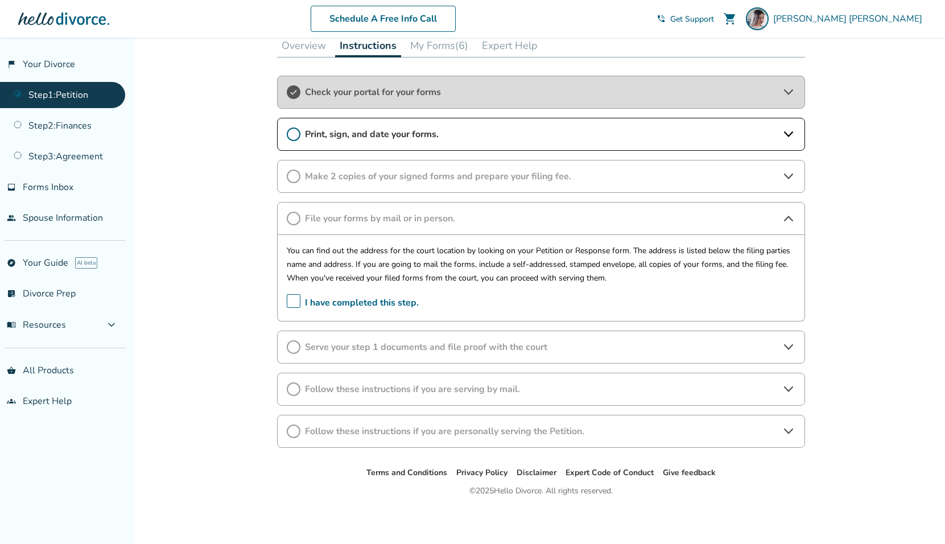
scroll to position [181, 0]
click at [895, 71] on div "Added to cart Step 0 1 Prepare your first divorce forms. Forms Generated Your S…" at bounding box center [472, 200] width 945 height 688
click at [210, 205] on div "Added to cart Step 0 1 Prepare your first divorce forms. Forms Generated Your S…" at bounding box center [472, 200] width 945 height 688
click at [792, 93] on icon at bounding box center [788, 91] width 14 height 14
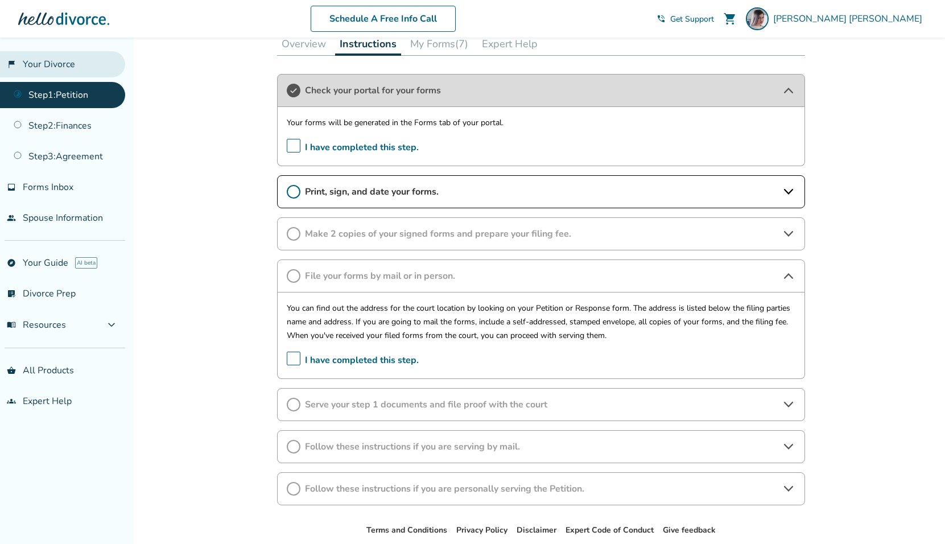
click at [49, 61] on link "flag_2 Your Divorce" at bounding box center [62, 64] width 125 height 26
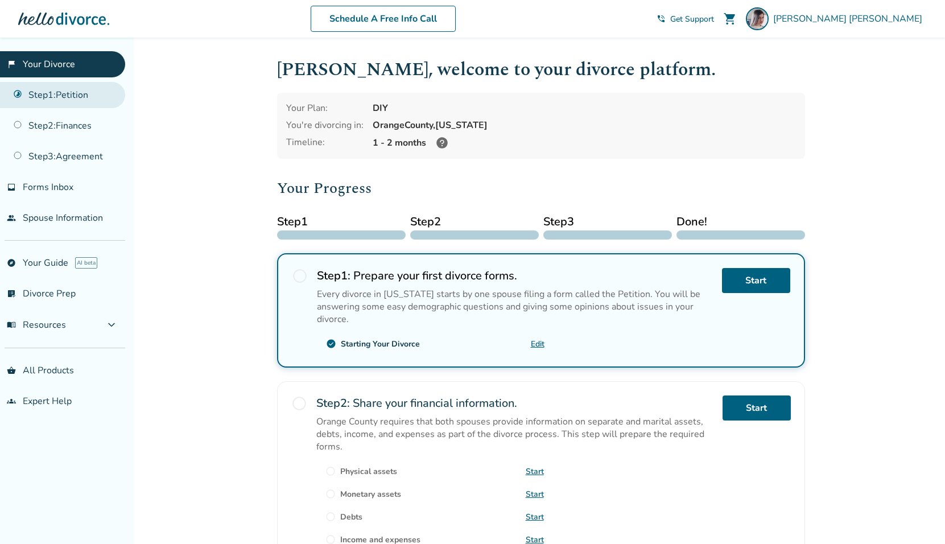
click at [61, 92] on link "Step 1 : Petition" at bounding box center [62, 95] width 125 height 26
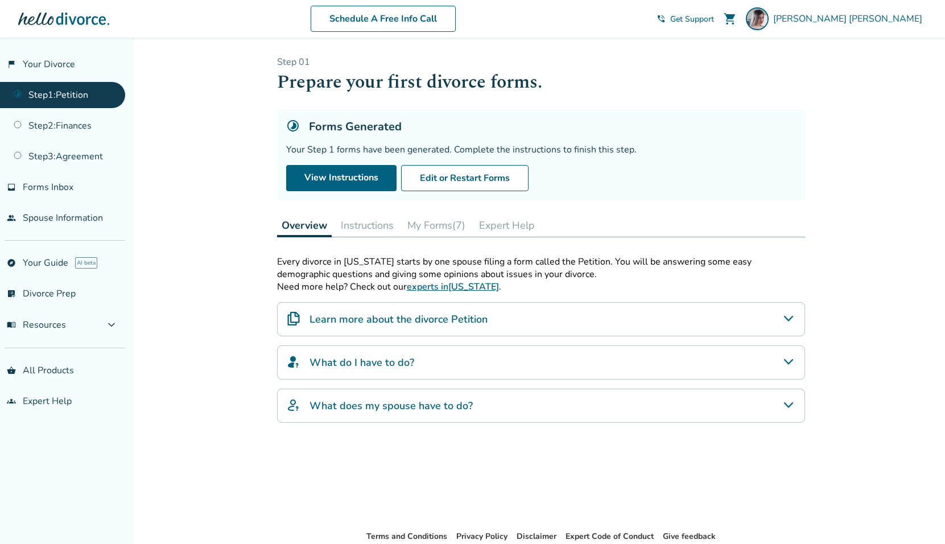
click at [339, 162] on div "Forms Generated Your Step 1 forms have been generated. Complete the instruction…" at bounding box center [541, 155] width 528 height 90
click at [340, 168] on link "View Instructions" at bounding box center [341, 178] width 110 height 26
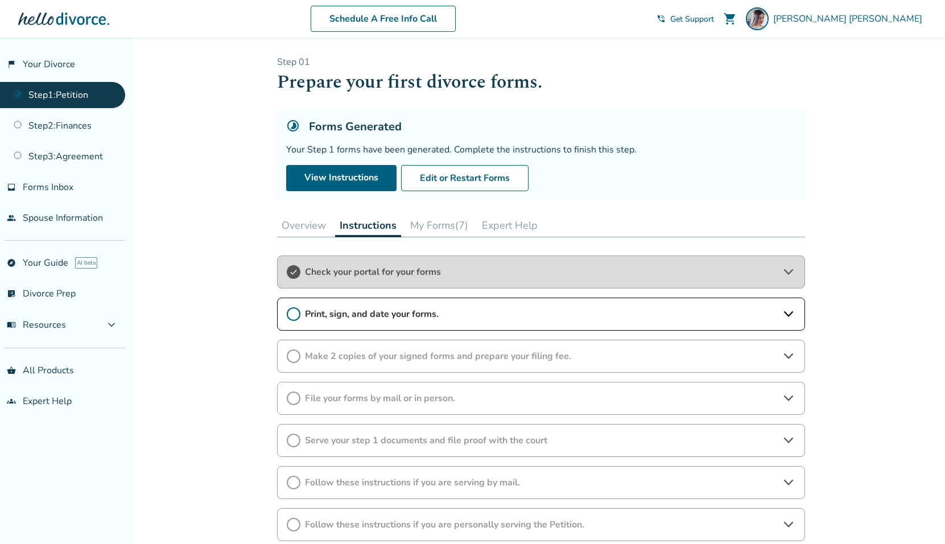
click at [403, 308] on span "Print, sign, and date your forms." at bounding box center [541, 314] width 472 height 13
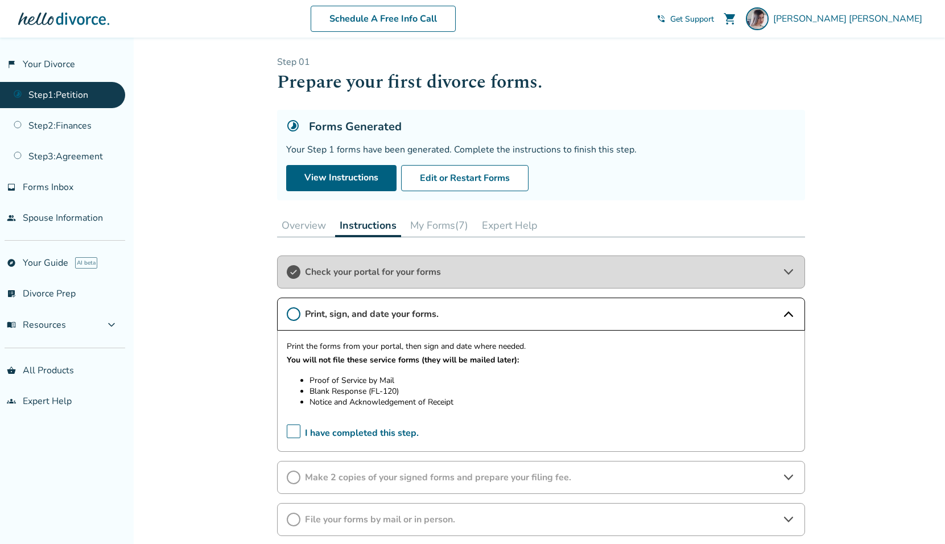
click at [435, 213] on div "Step 0 1 Prepare your first divorce forms. Forms Generated Your Step 1 forms ha…" at bounding box center [541, 359] width 528 height 606
click at [434, 216] on button "My Forms (7)" at bounding box center [439, 225] width 67 height 23
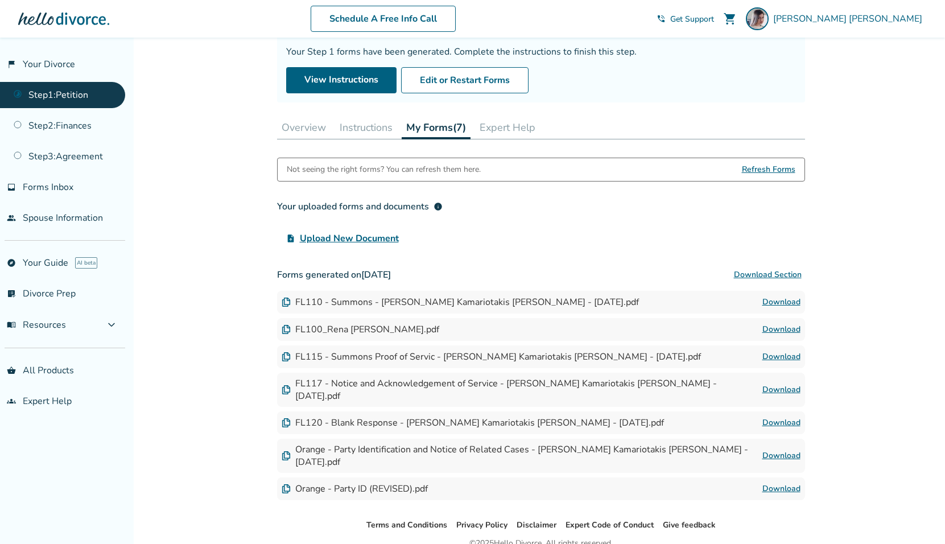
scroll to position [129, 0]
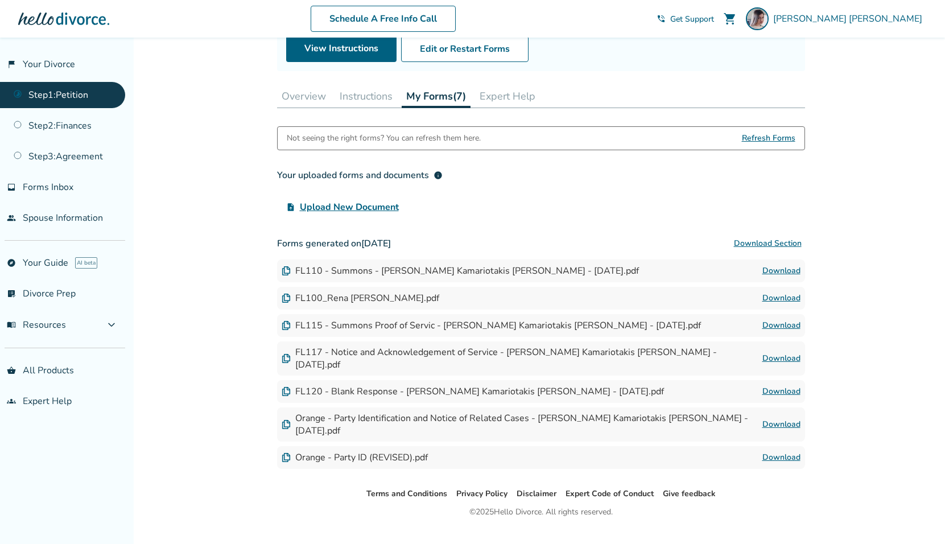
click at [763, 139] on span "Refresh Forms" at bounding box center [768, 138] width 53 height 23
click at [783, 249] on button "Download Section" at bounding box center [767, 243] width 75 height 23
click at [777, 243] on button "Download Section" at bounding box center [767, 243] width 75 height 23
click at [358, 85] on button "Instructions" at bounding box center [366, 96] width 62 height 23
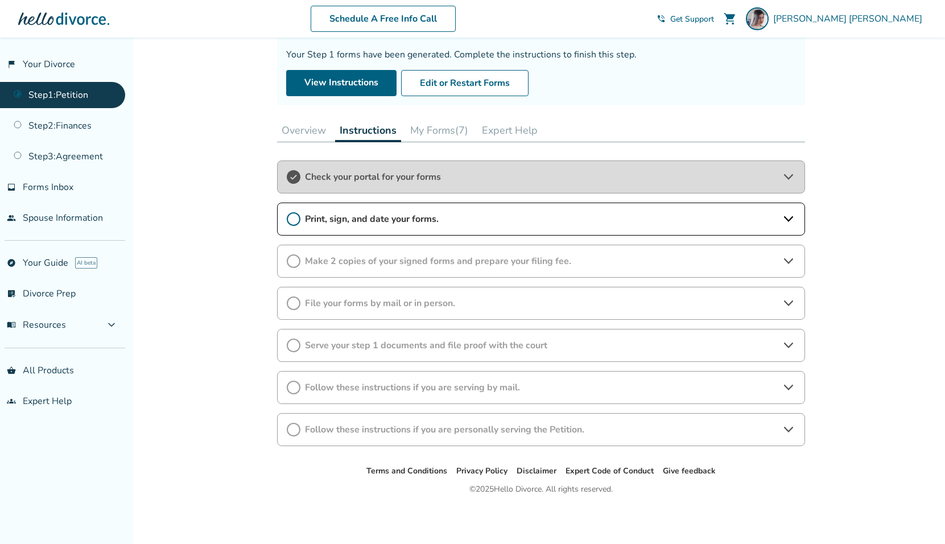
click at [362, 226] on div "Print, sign, and date your forms." at bounding box center [541, 218] width 528 height 33
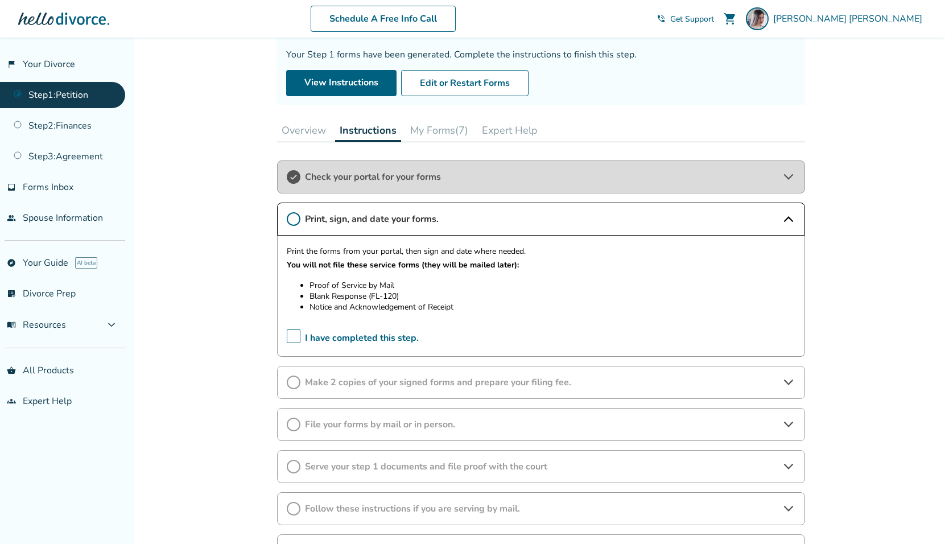
click at [389, 389] on div "Make 2 copies of your signed forms and prepare your filing fee." at bounding box center [541, 382] width 528 height 33
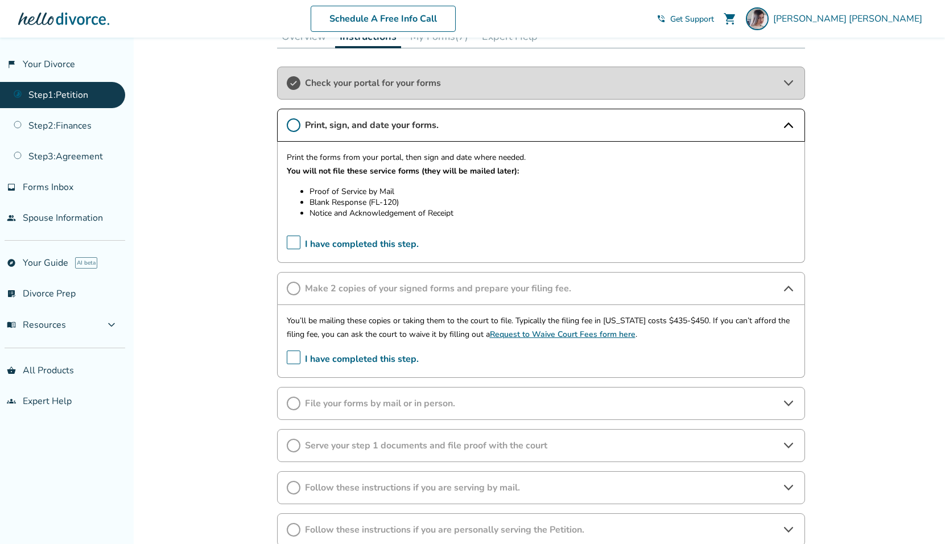
scroll to position [189, 0]
click at [442, 407] on span "File your forms by mail or in person." at bounding box center [541, 402] width 472 height 13
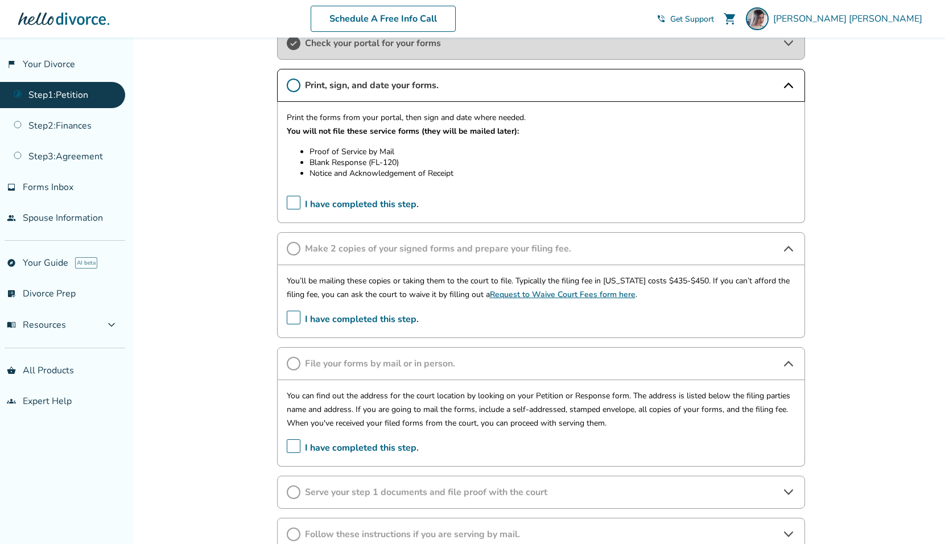
scroll to position [236, 0]
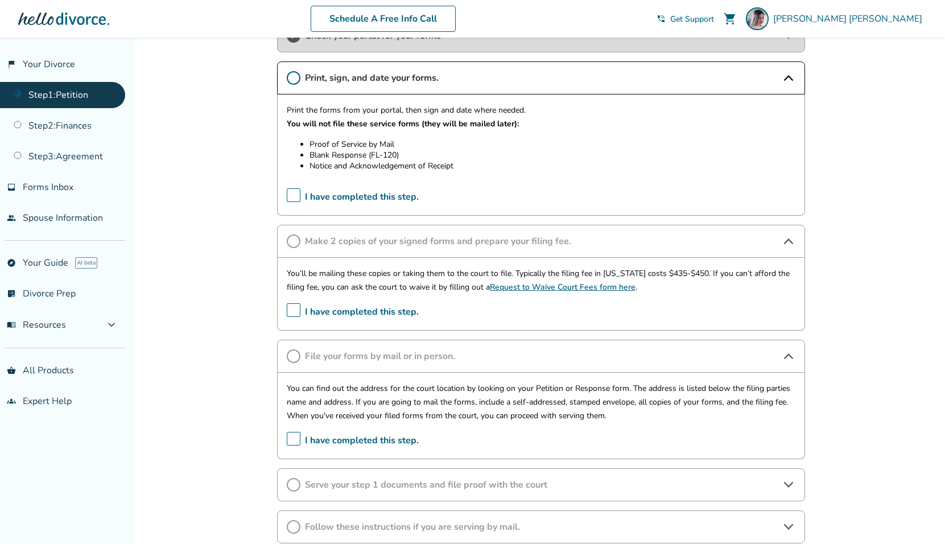
click at [226, 209] on div "Added to cart Step 0 1 Prepare your first divorce forms. Forms Generated Your S…" at bounding box center [472, 243] width 945 height 882
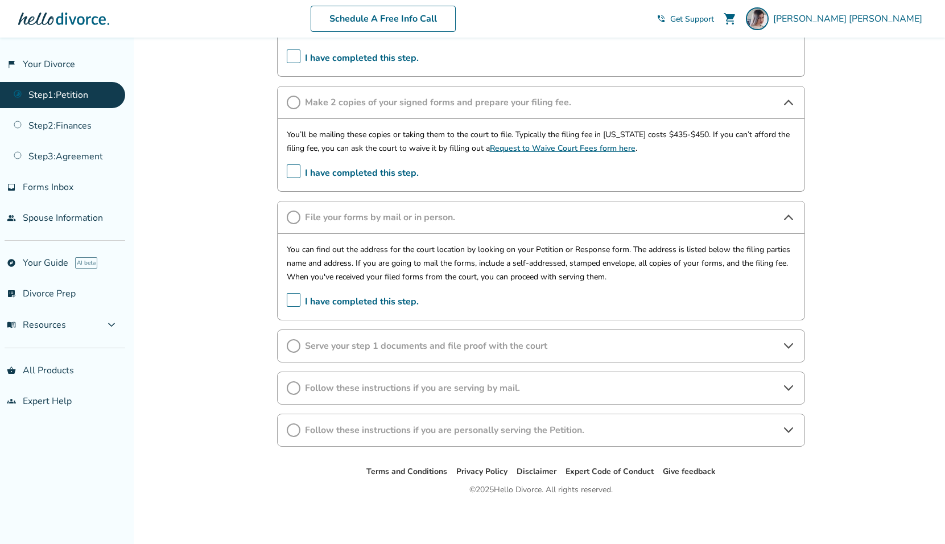
scroll to position [0, 0]
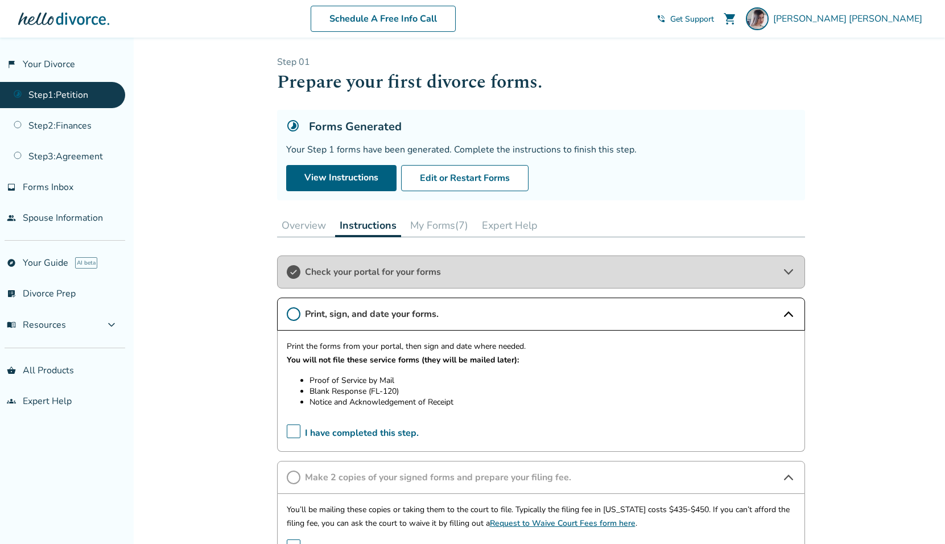
click at [629, 230] on div "Overview Instructions My Forms (7) Expert Help" at bounding box center [541, 225] width 528 height 23
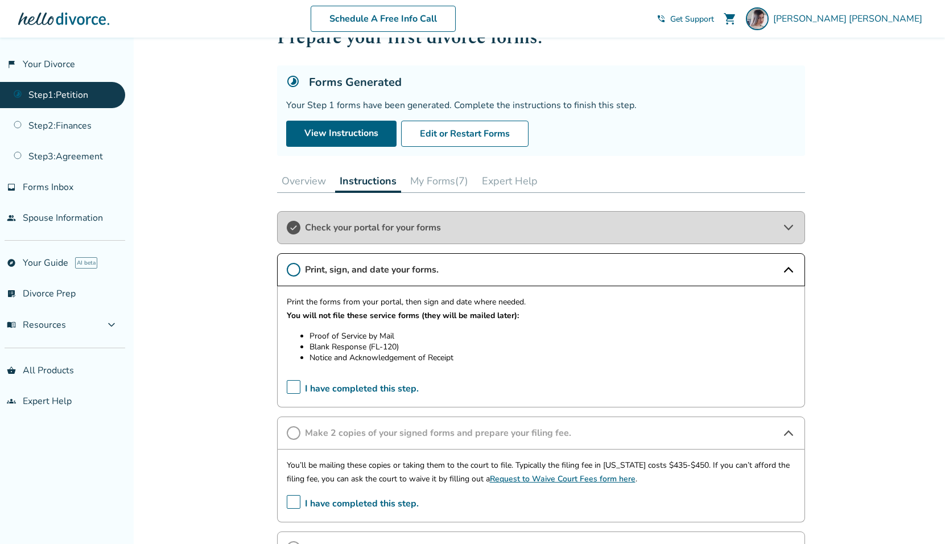
scroll to position [134, 0]
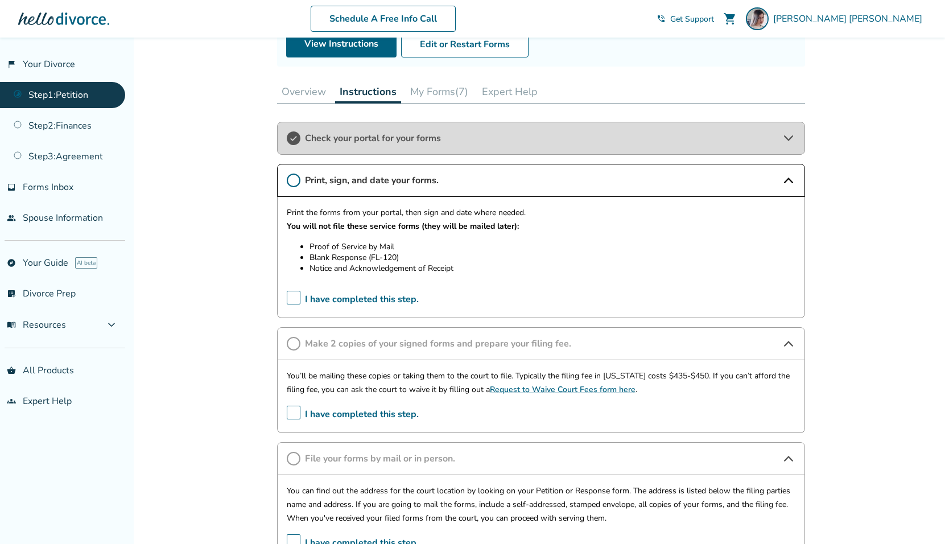
click at [289, 296] on span "I have completed this step." at bounding box center [353, 300] width 132 height 18
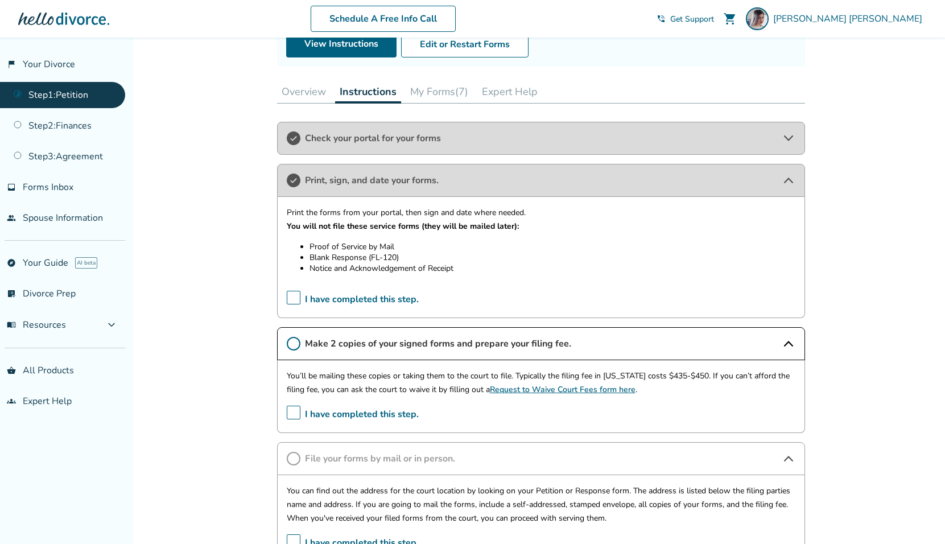
click at [788, 184] on icon at bounding box center [788, 180] width 14 height 14
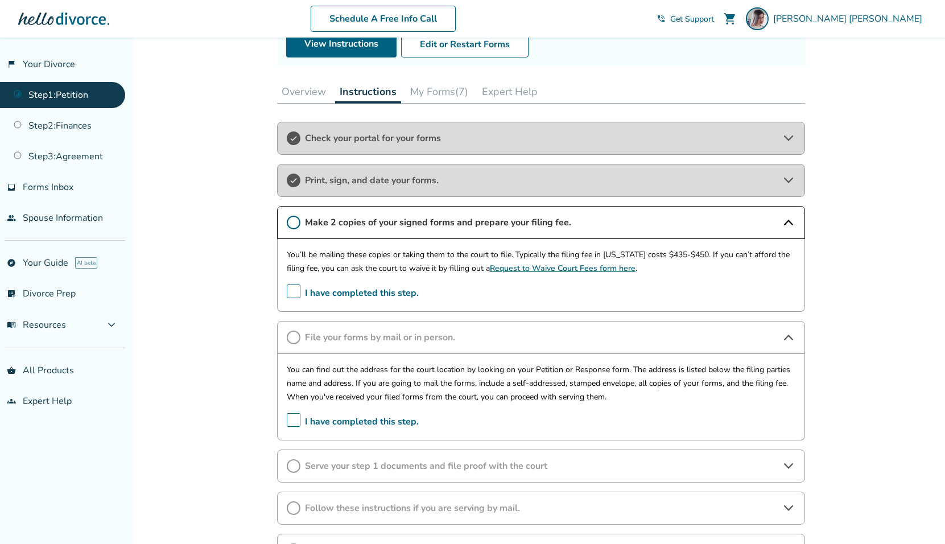
click at [293, 291] on span "I have completed this step." at bounding box center [353, 293] width 132 height 18
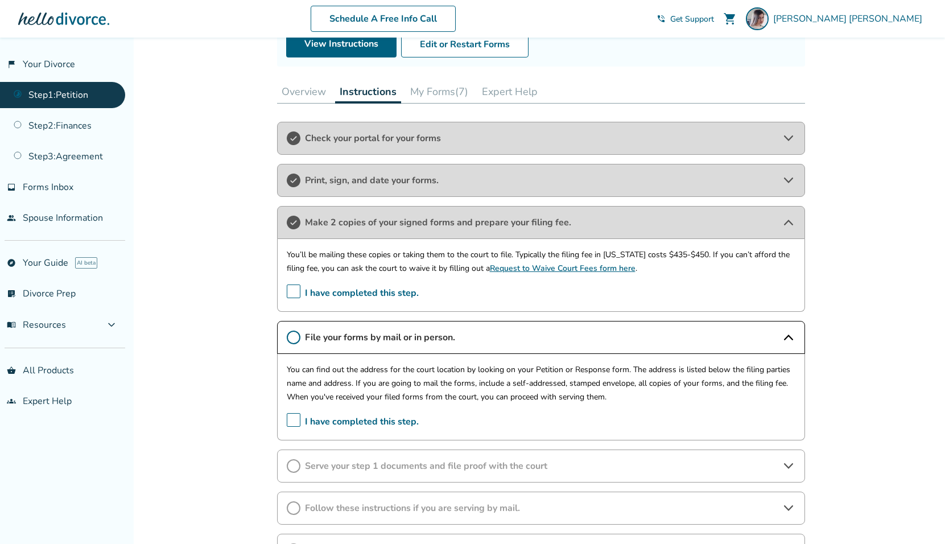
click at [780, 226] on div "Make 2 copies of your signed forms and prepare your filing fee." at bounding box center [541, 222] width 528 height 33
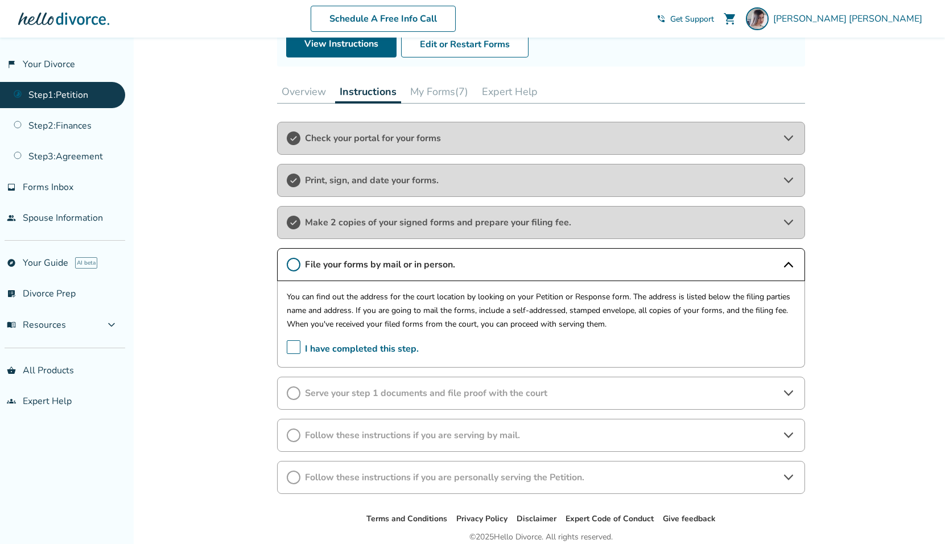
click at [788, 394] on icon at bounding box center [787, 393] width 9 height 6
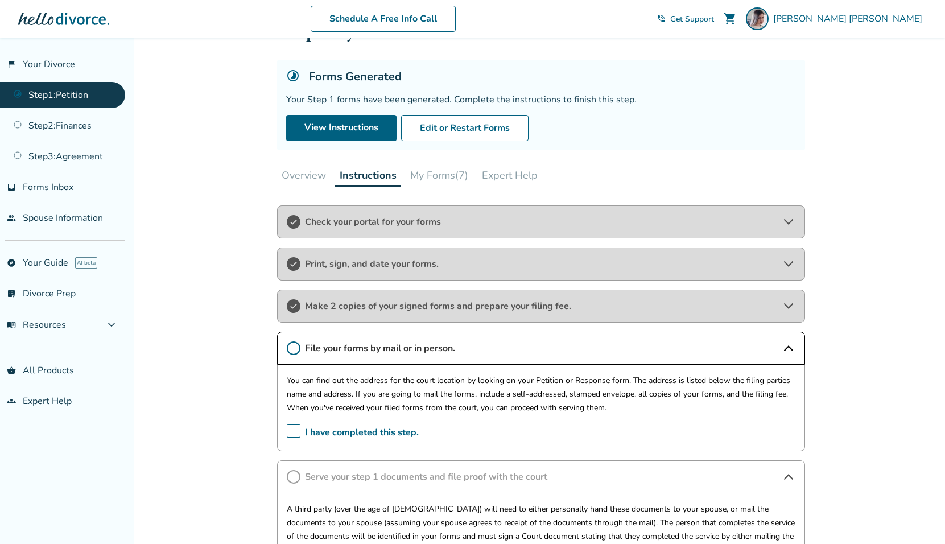
scroll to position [0, 0]
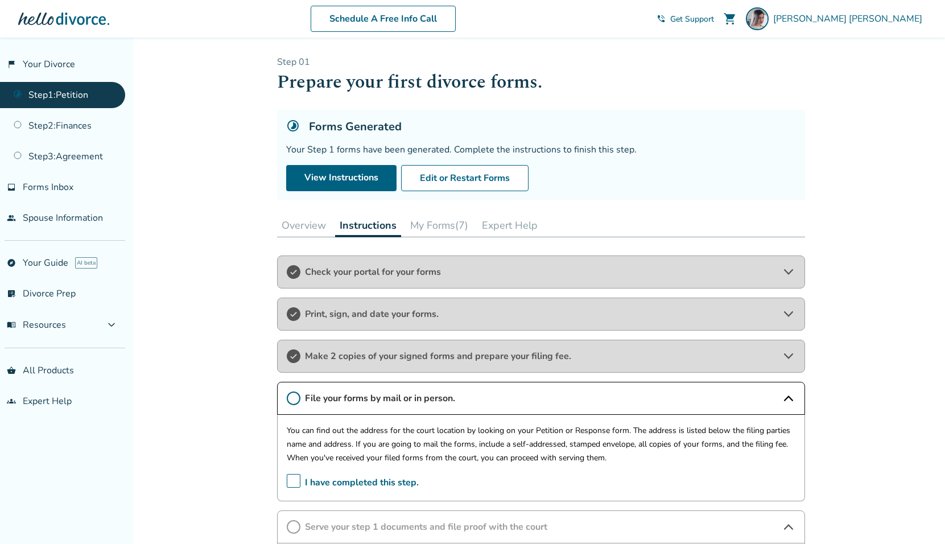
click at [393, 315] on span "Print, sign, and date your forms." at bounding box center [541, 314] width 472 height 13
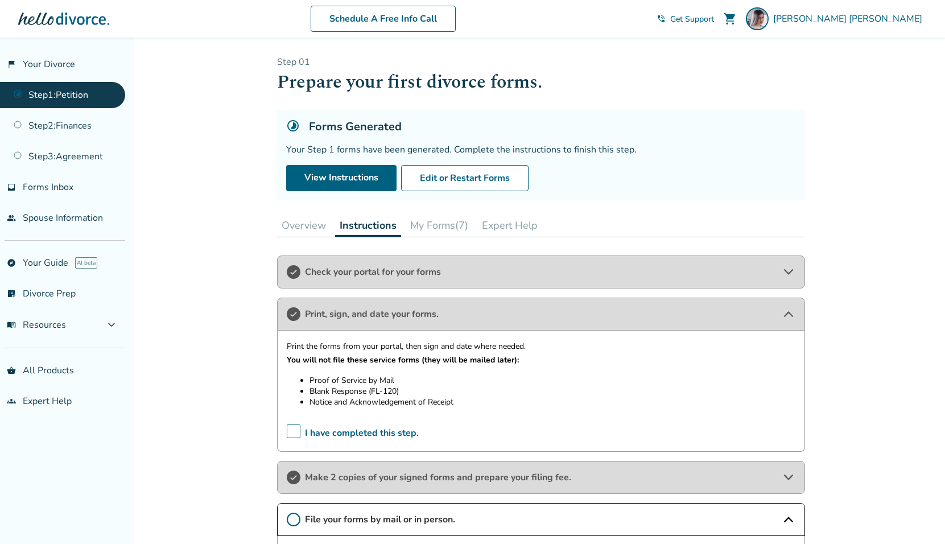
click at [439, 224] on button "My Forms (7)" at bounding box center [439, 225] width 67 height 23
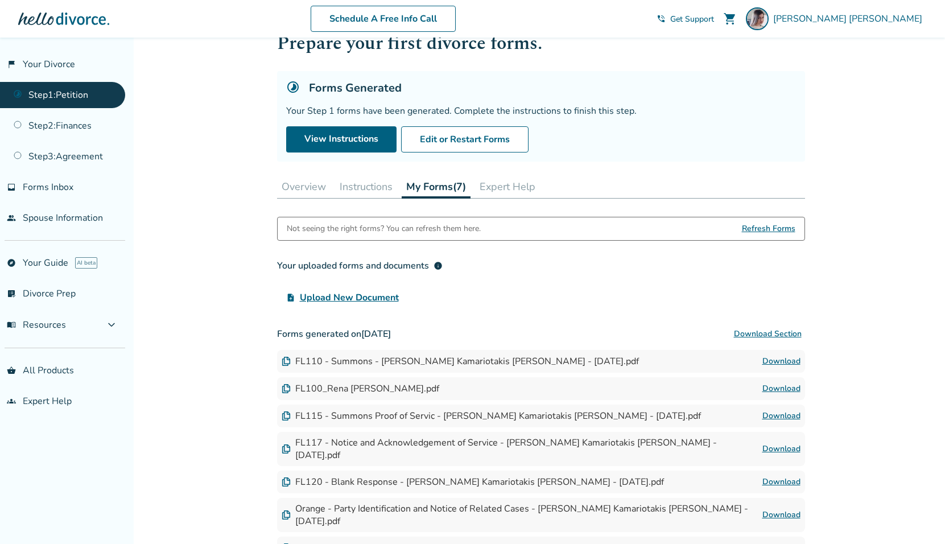
scroll to position [129, 0]
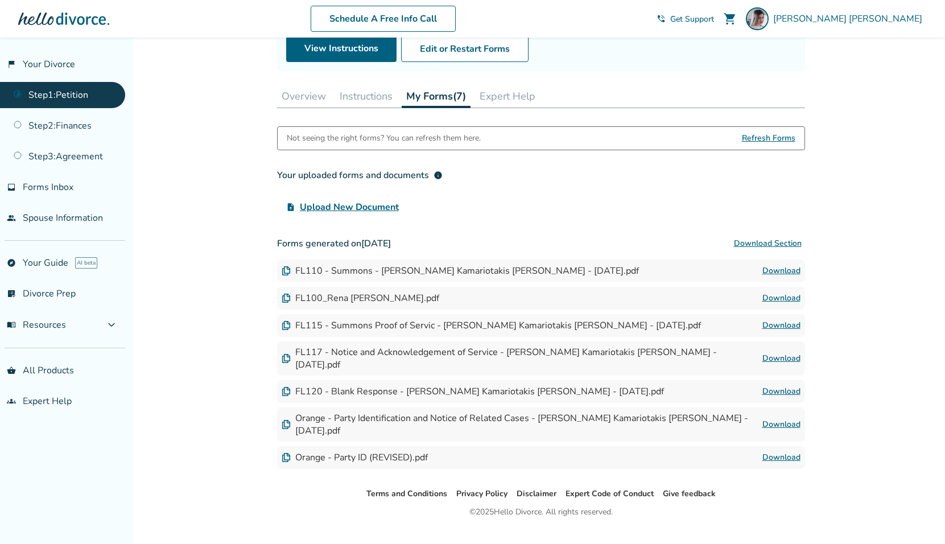
click at [282, 270] on img at bounding box center [286, 270] width 9 height 9
click at [404, 273] on div "FL110 - Summons - [PERSON_NAME] Kamariotakis [PERSON_NAME] - [DATE].pdf" at bounding box center [460, 270] width 357 height 13
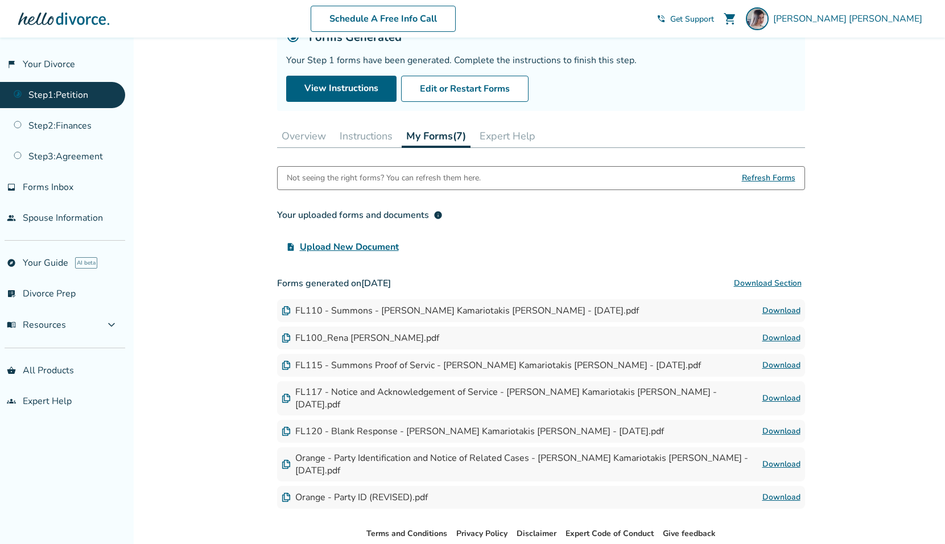
scroll to position [0, 0]
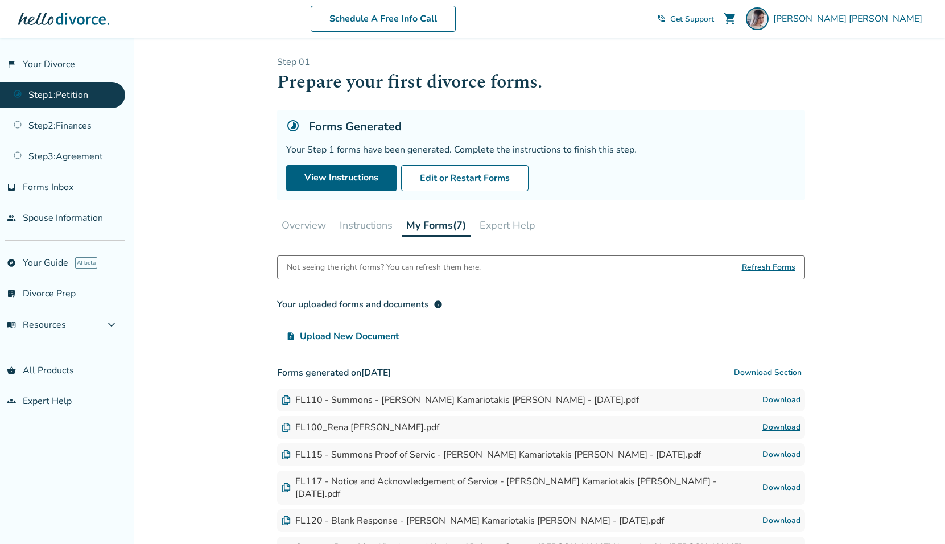
click at [351, 225] on button "Instructions" at bounding box center [366, 225] width 62 height 23
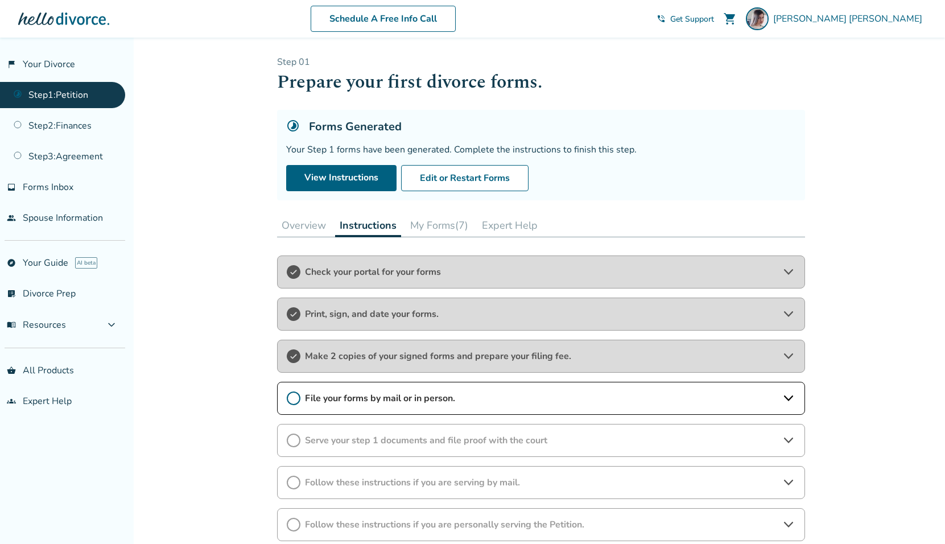
click at [376, 306] on div "Print, sign, and date your forms." at bounding box center [541, 313] width 528 height 33
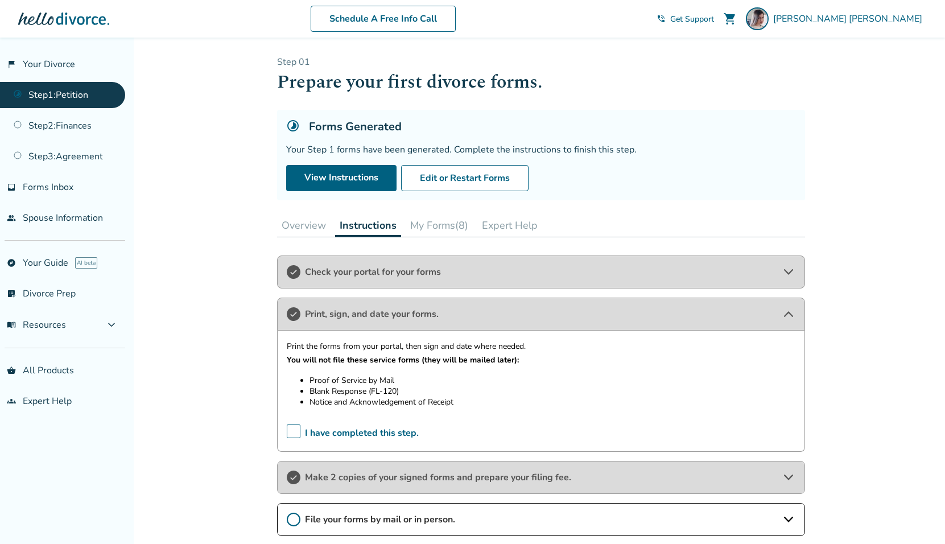
click at [450, 221] on button "My Forms (8)" at bounding box center [439, 225] width 67 height 23
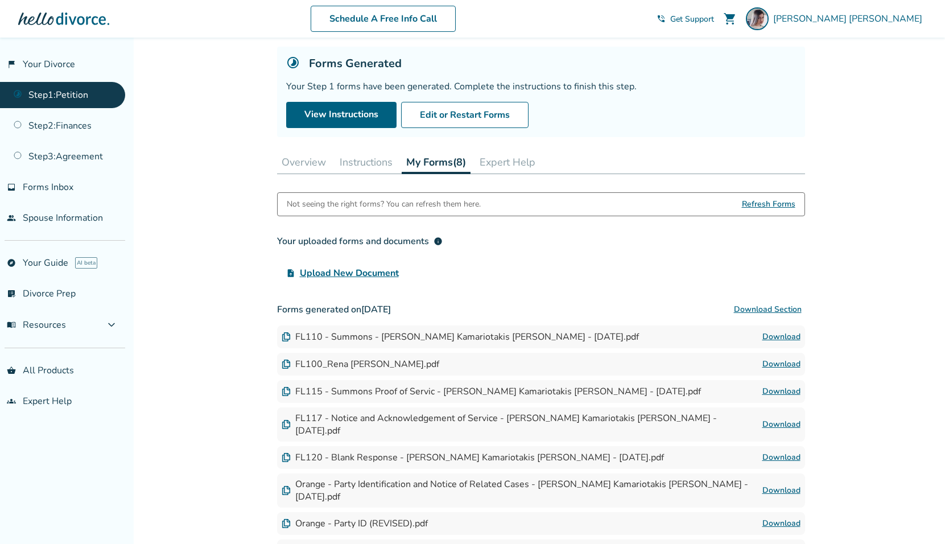
scroll to position [77, 0]
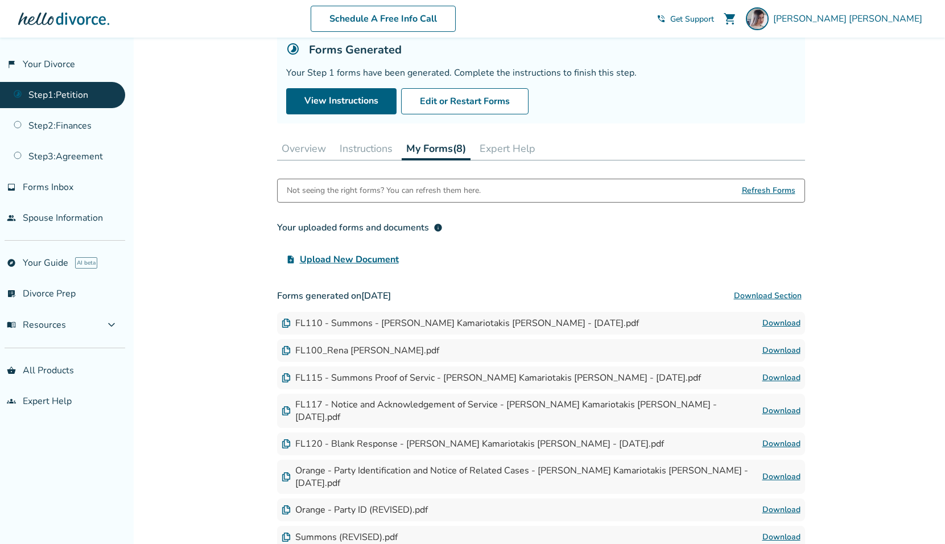
click at [340, 140] on button "Instructions" at bounding box center [366, 148] width 62 height 23
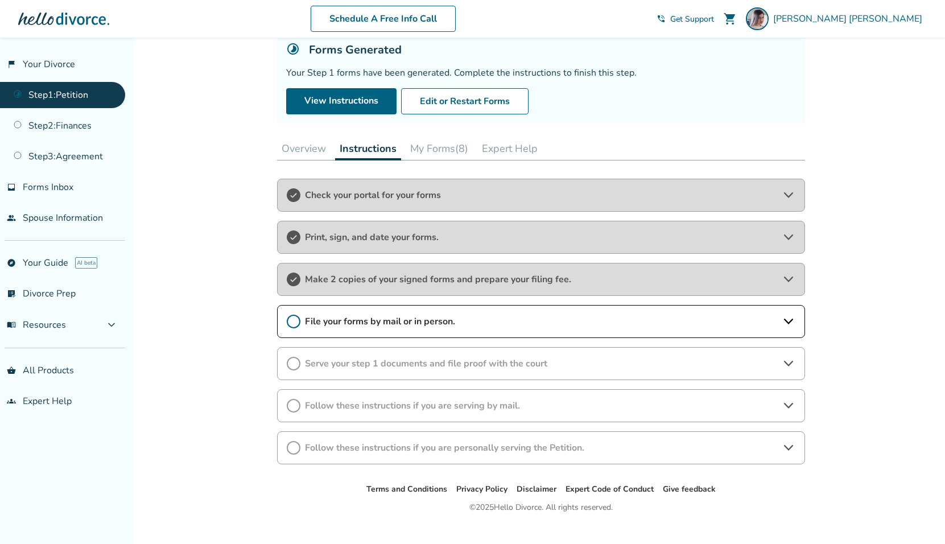
click at [423, 370] on div "Serve your step 1 documents and file proof with the court" at bounding box center [541, 363] width 528 height 33
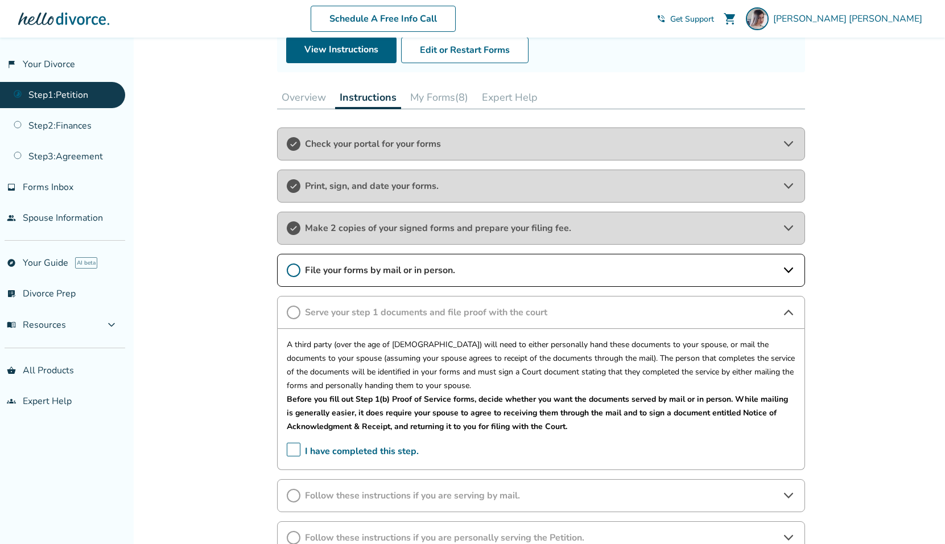
scroll to position [162, 0]
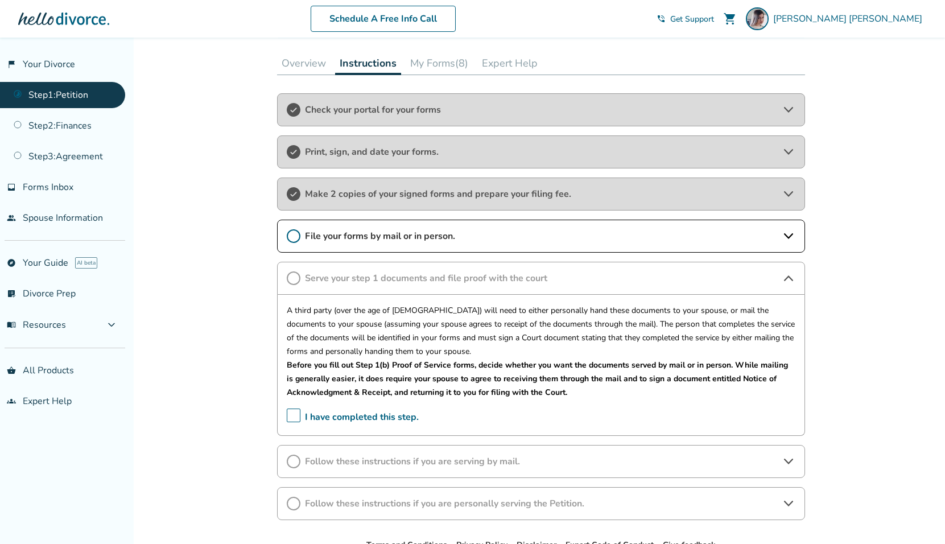
click at [474, 238] on span "File your forms by mail or in person." at bounding box center [541, 236] width 472 height 13
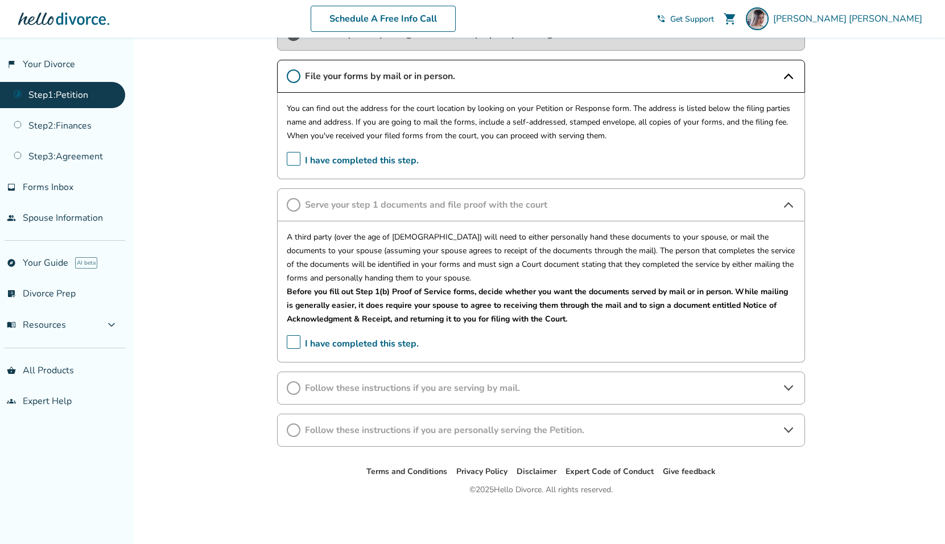
scroll to position [322, 0]
click at [500, 438] on div "Follow these instructions if you are personally serving the Petition." at bounding box center [541, 429] width 528 height 33
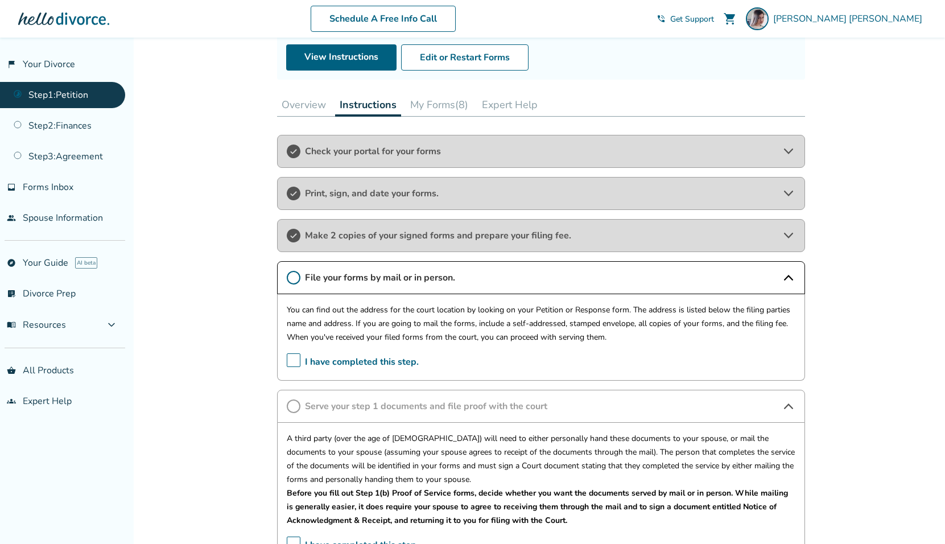
scroll to position [295, 0]
